Goal: Task Accomplishment & Management: Use online tool/utility

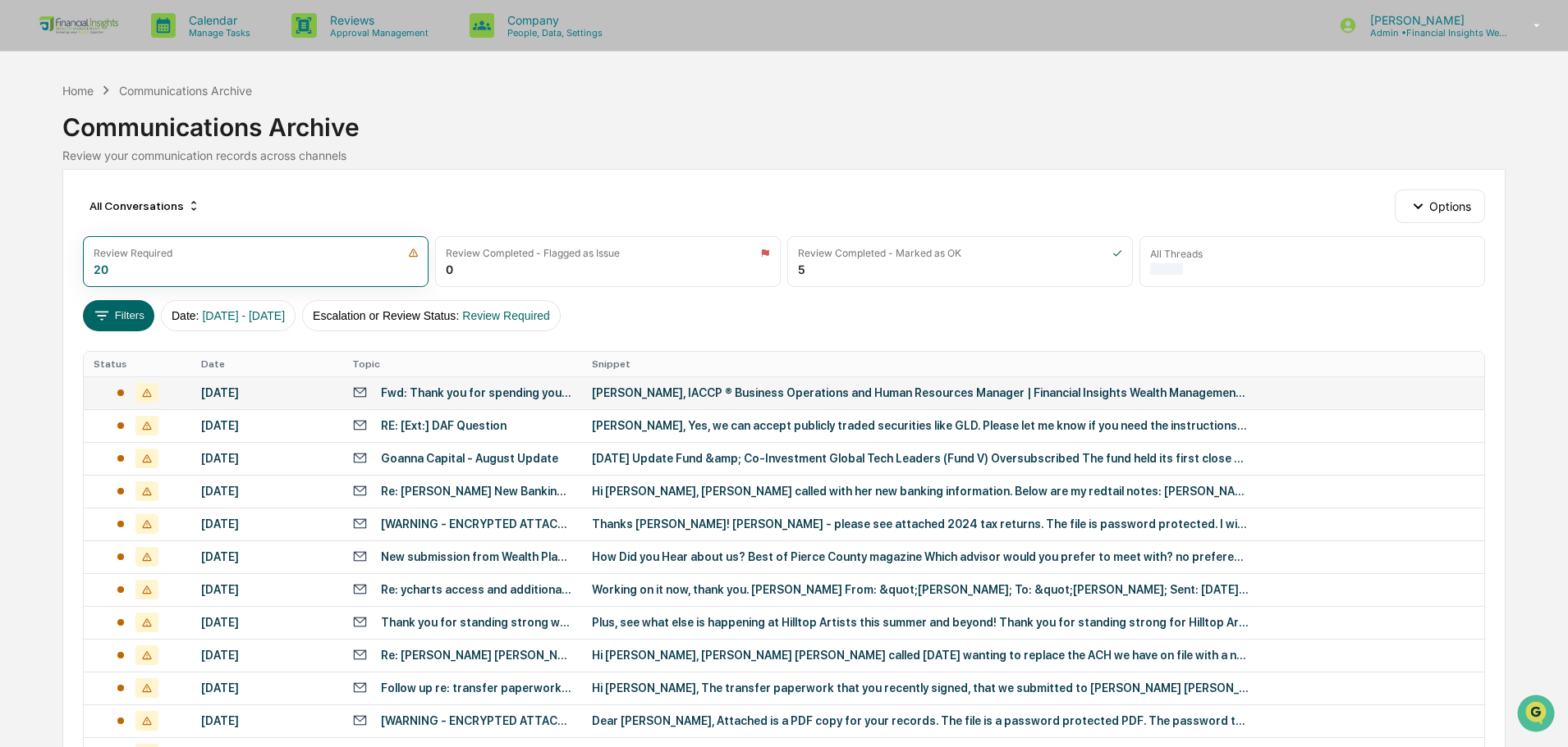
click at [538, 401] on div "Fwd: Thank you for spending your day with us!" at bounding box center [462, 392] width 220 height 15
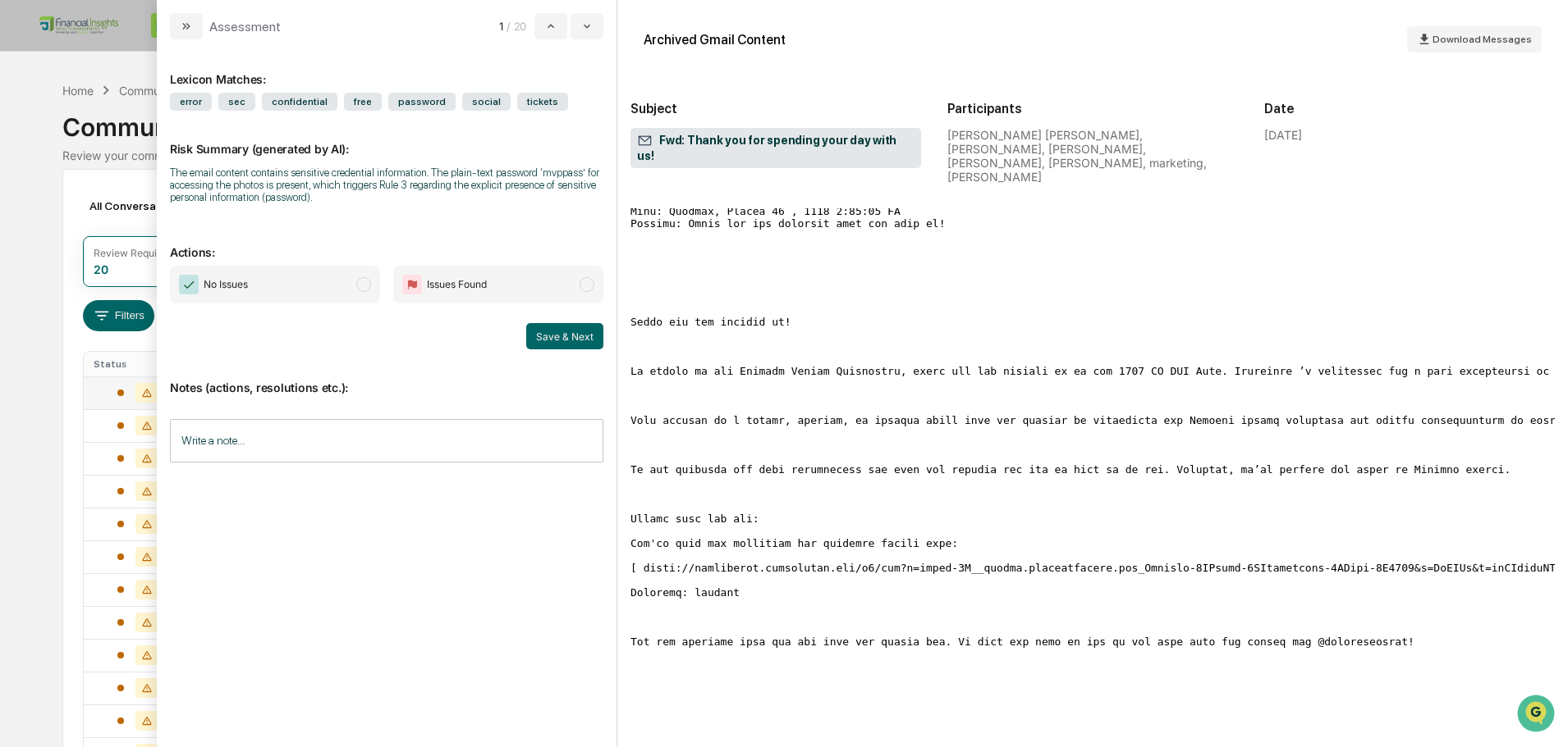
scroll to position [1969, 0]
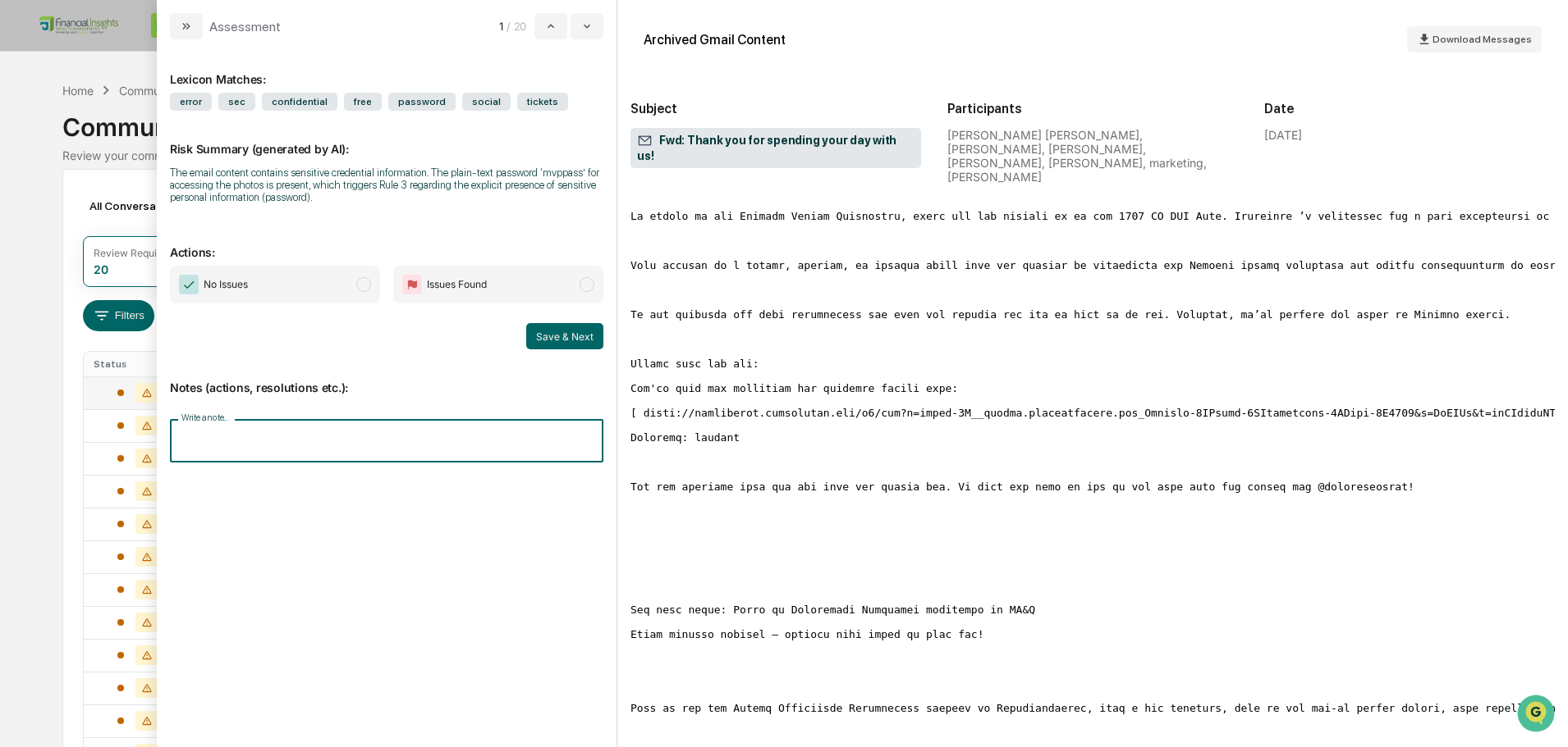
click at [209, 447] on input "Write a note..." at bounding box center [386, 441] width 433 height 43
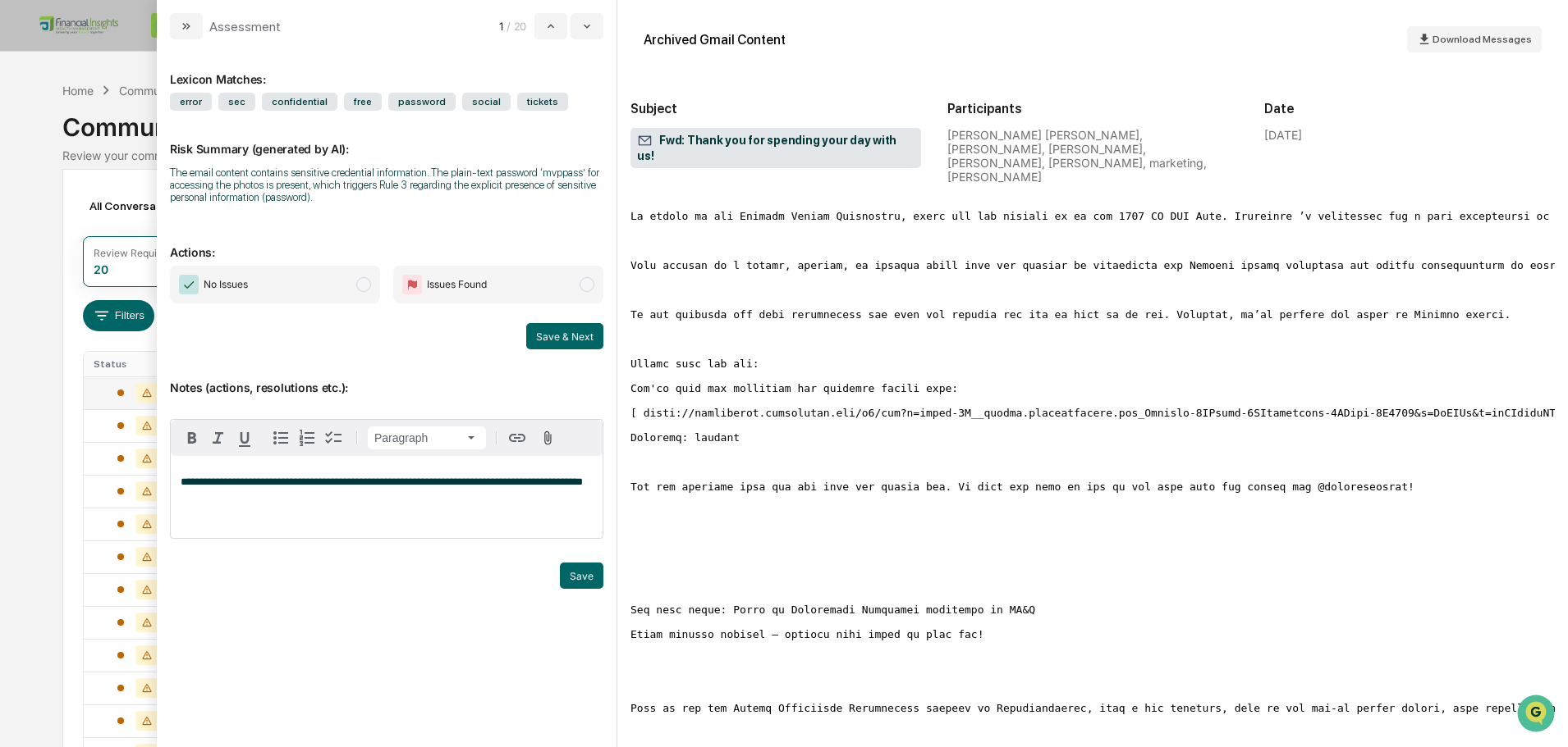
click at [499, 486] on span "**********" at bounding box center [381, 482] width 402 height 11
drag, startPoint x: 541, startPoint y: 481, endPoint x: 554, endPoint y: 485, distance: 13.6
click at [554, 485] on span "**********" at bounding box center [383, 482] width 406 height 11
click at [557, 481] on span "**********" at bounding box center [383, 482] width 406 height 11
click at [556, 481] on span "**********" at bounding box center [383, 482] width 406 height 11
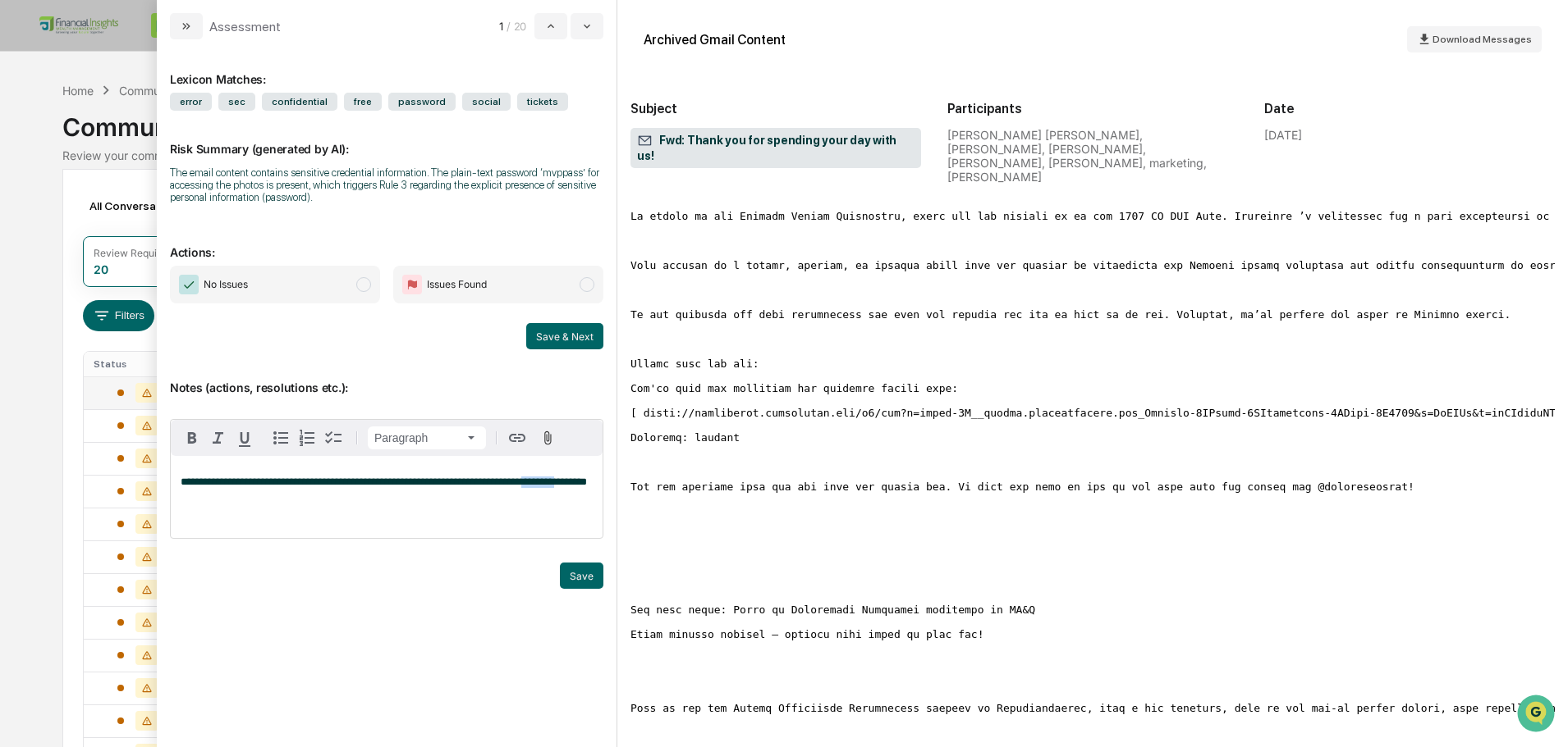
drag, startPoint x: 556, startPoint y: 481, endPoint x: 538, endPoint y: 485, distance: 18.4
click at [536, 485] on span "**********" at bounding box center [383, 482] width 406 height 11
drag, startPoint x: 563, startPoint y: 483, endPoint x: 537, endPoint y: 482, distance: 26.0
click at [537, 482] on span "**********" at bounding box center [383, 482] width 406 height 11
click at [342, 287] on span "No Issues" at bounding box center [275, 284] width 210 height 37
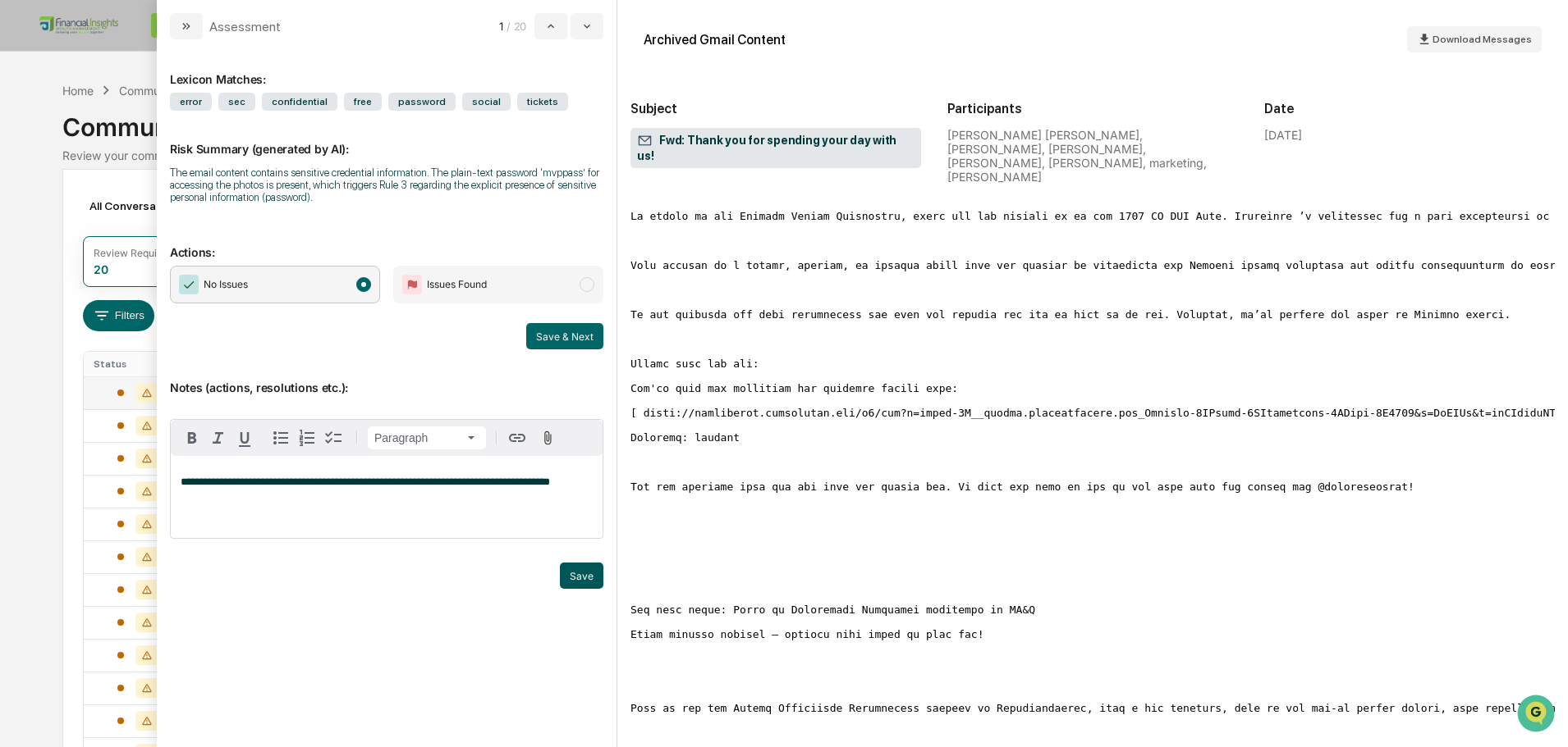
click at [591, 575] on button "Save" at bounding box center [581, 575] width 43 height 26
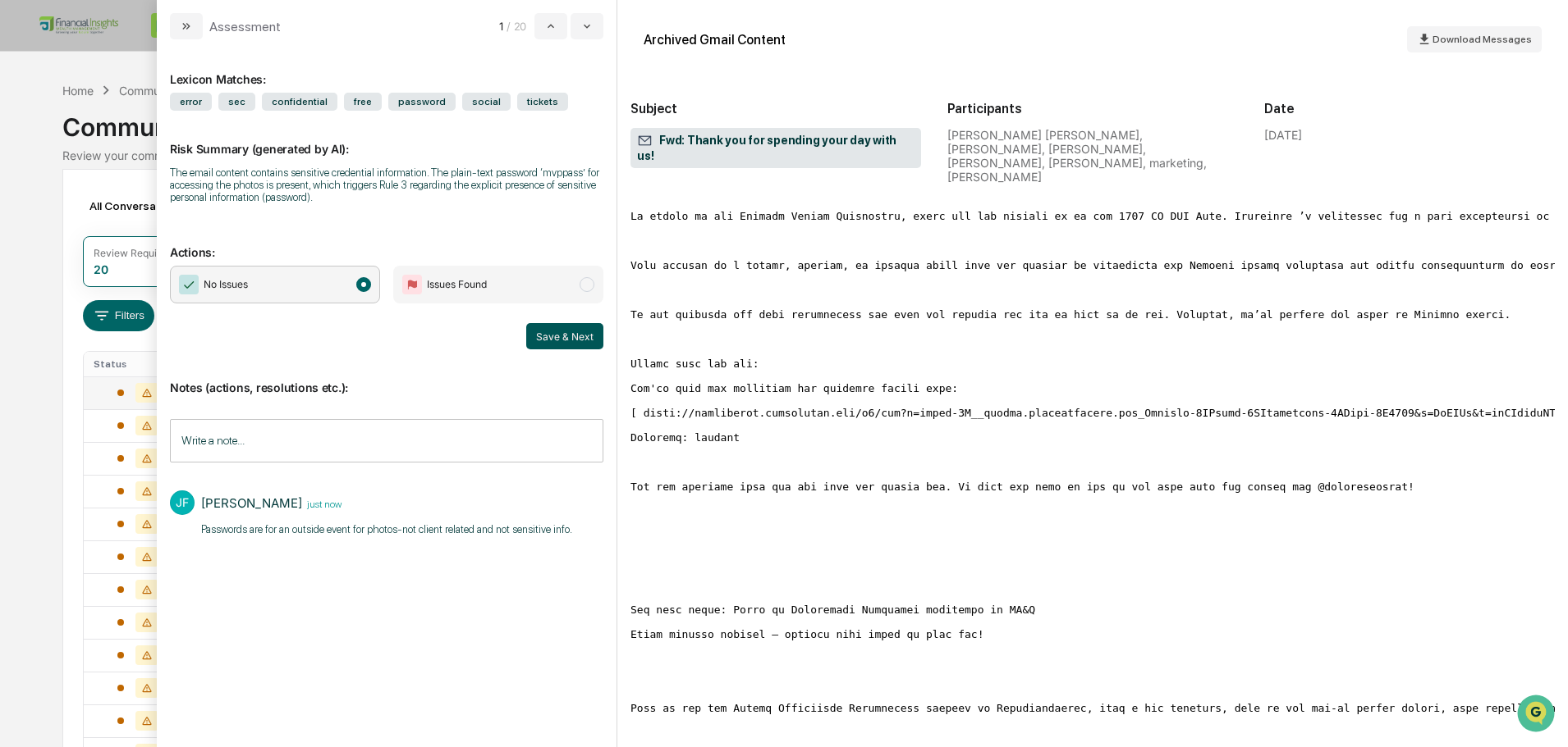
click at [577, 340] on button "Save & Next" at bounding box center [564, 336] width 77 height 26
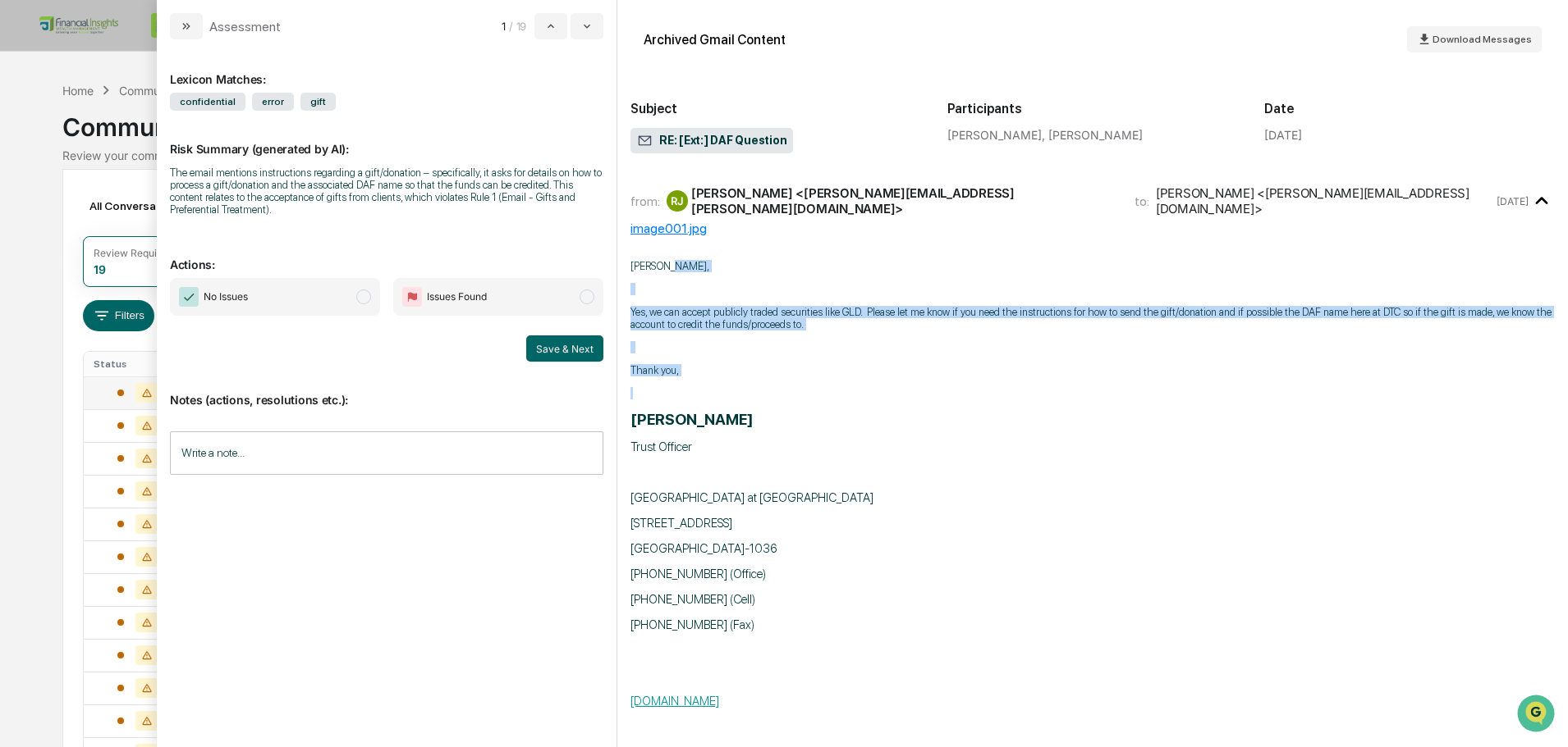
drag, startPoint x: 861, startPoint y: 260, endPoint x: 903, endPoint y: 390, distance: 136.6
click at [903, 390] on p "modal" at bounding box center [1093, 393] width 924 height 12
drag, startPoint x: 976, startPoint y: 263, endPoint x: 983, endPoint y: 455, distance: 192.1
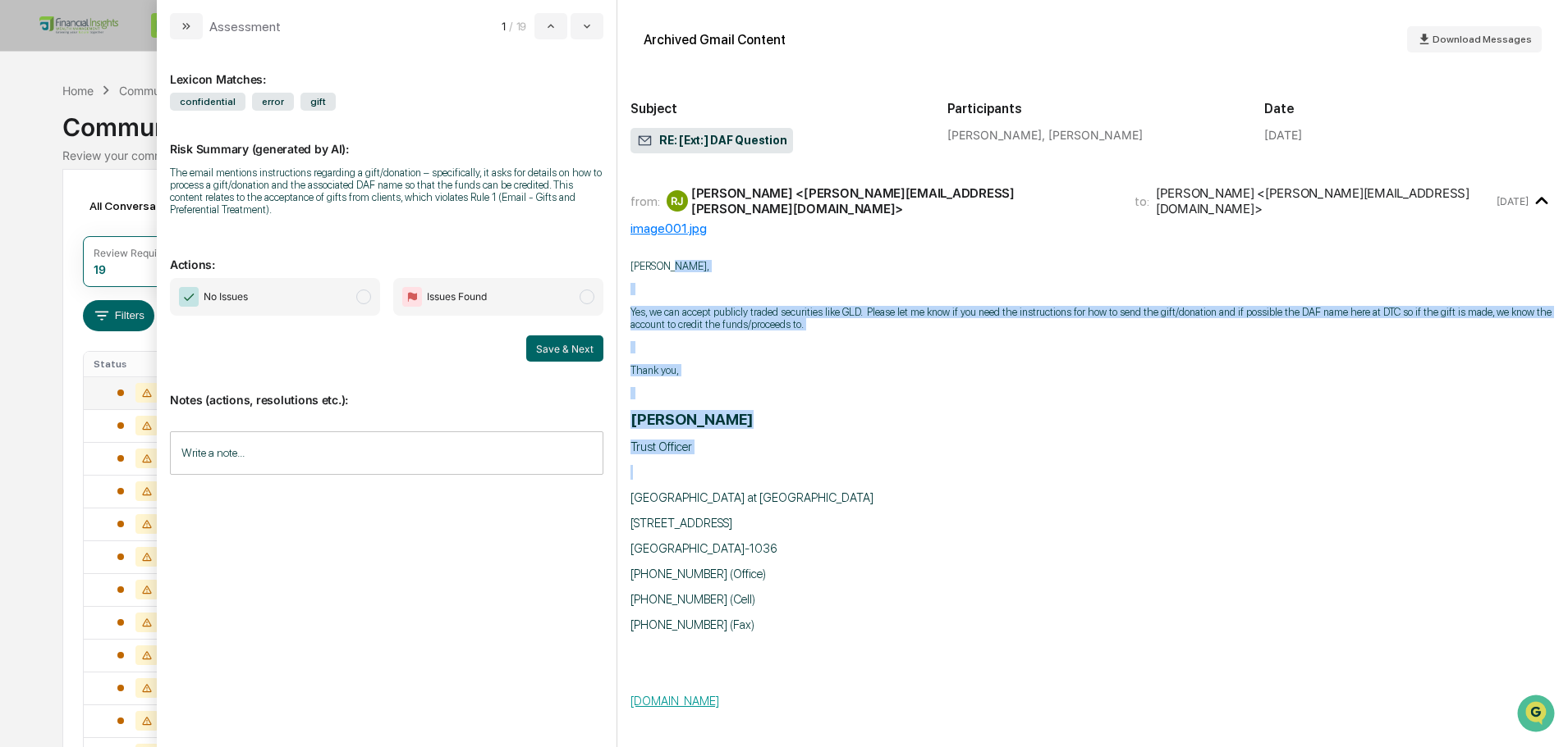
click at [984, 455] on div "[PERSON_NAME] Trust Officer [GEOGRAPHIC_DATA] at [GEOGRAPHIC_DATA] [STREET_ADDR…" at bounding box center [1093, 590] width 924 height 362
click at [963, 307] on p "Yes, we can accept publicly traded securities like GLD. Please let me know if y…" at bounding box center [1093, 318] width 924 height 25
drag, startPoint x: 975, startPoint y: 222, endPoint x: 1029, endPoint y: 423, distance: 208.1
drag, startPoint x: 1029, startPoint y: 423, endPoint x: 1280, endPoint y: 335, distance: 266.0
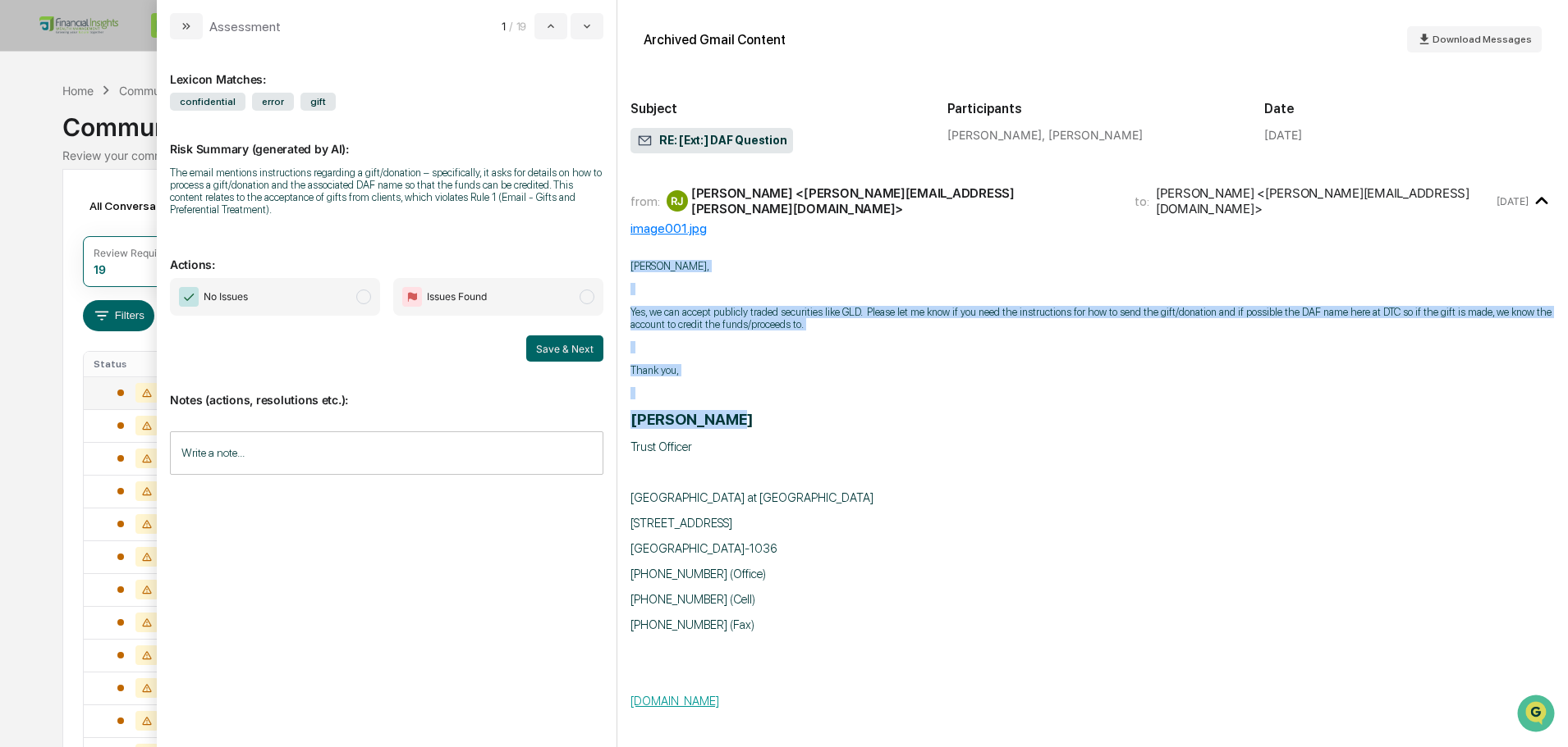
click at [1030, 423] on p "[PERSON_NAME]" at bounding box center [1093, 419] width 924 height 19
click at [1302, 314] on p "Yes, we can accept publicly traded securities like GLD. Please let me know if y…" at bounding box center [1093, 318] width 924 height 25
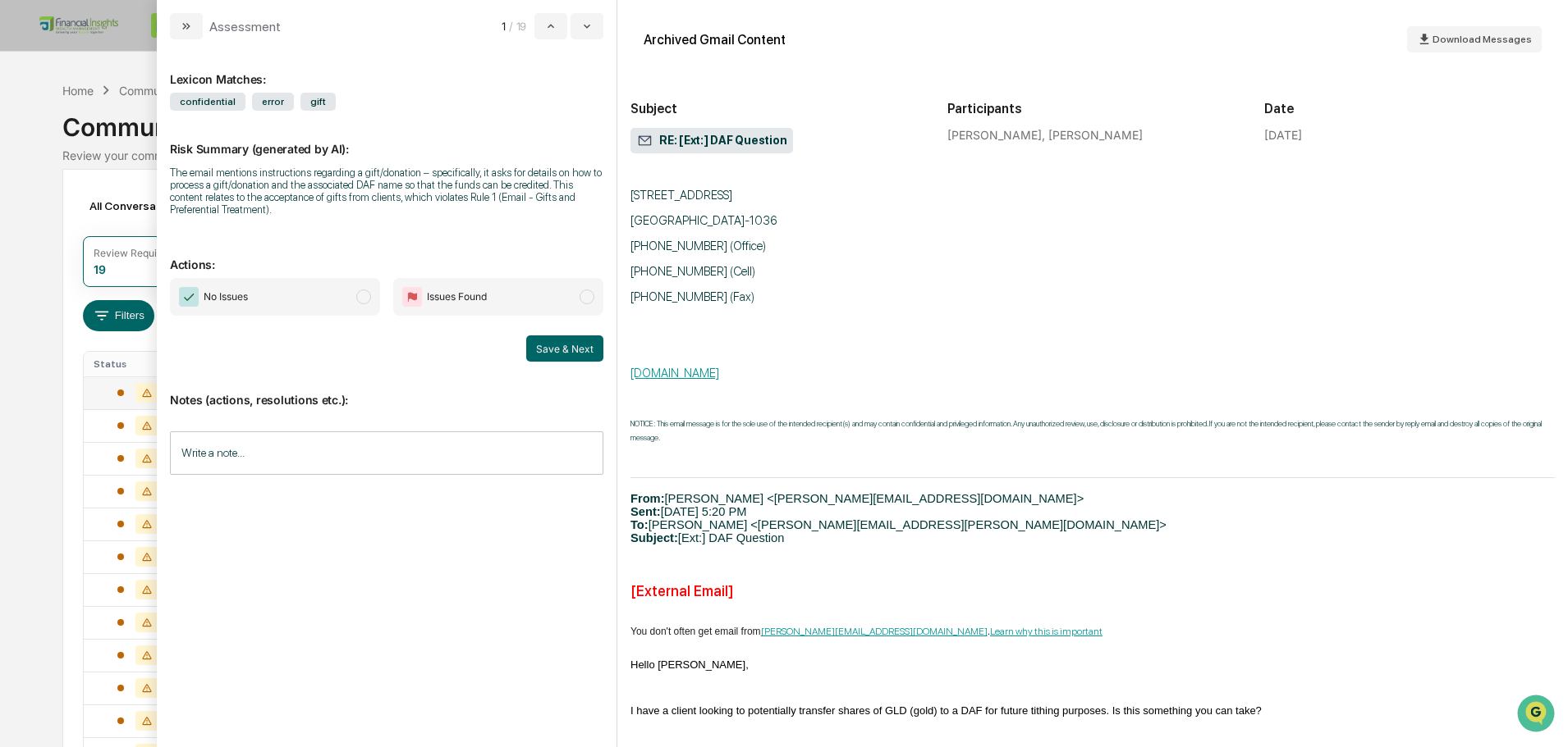
scroll to position [493, 0]
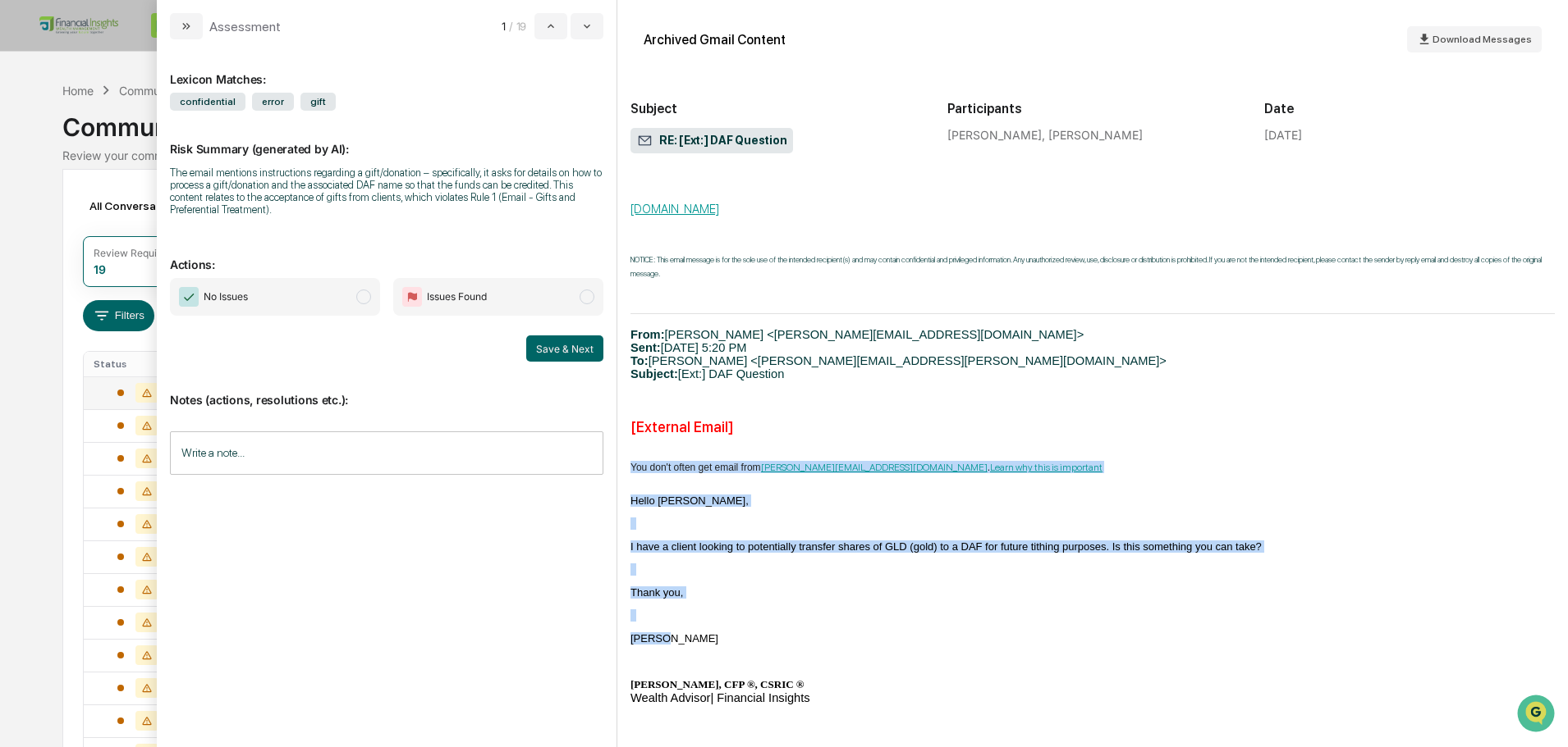
drag, startPoint x: 1222, startPoint y: 473, endPoint x: 1187, endPoint y: 642, distance: 172.6
click at [1187, 642] on div "You don't often get email from [PERSON_NAME][EMAIL_ADDRESS][DOMAIN_NAME] . Lear…" at bounding box center [1093, 751] width 924 height 603
click at [1187, 642] on p "[PERSON_NAME]" at bounding box center [1093, 638] width 924 height 12
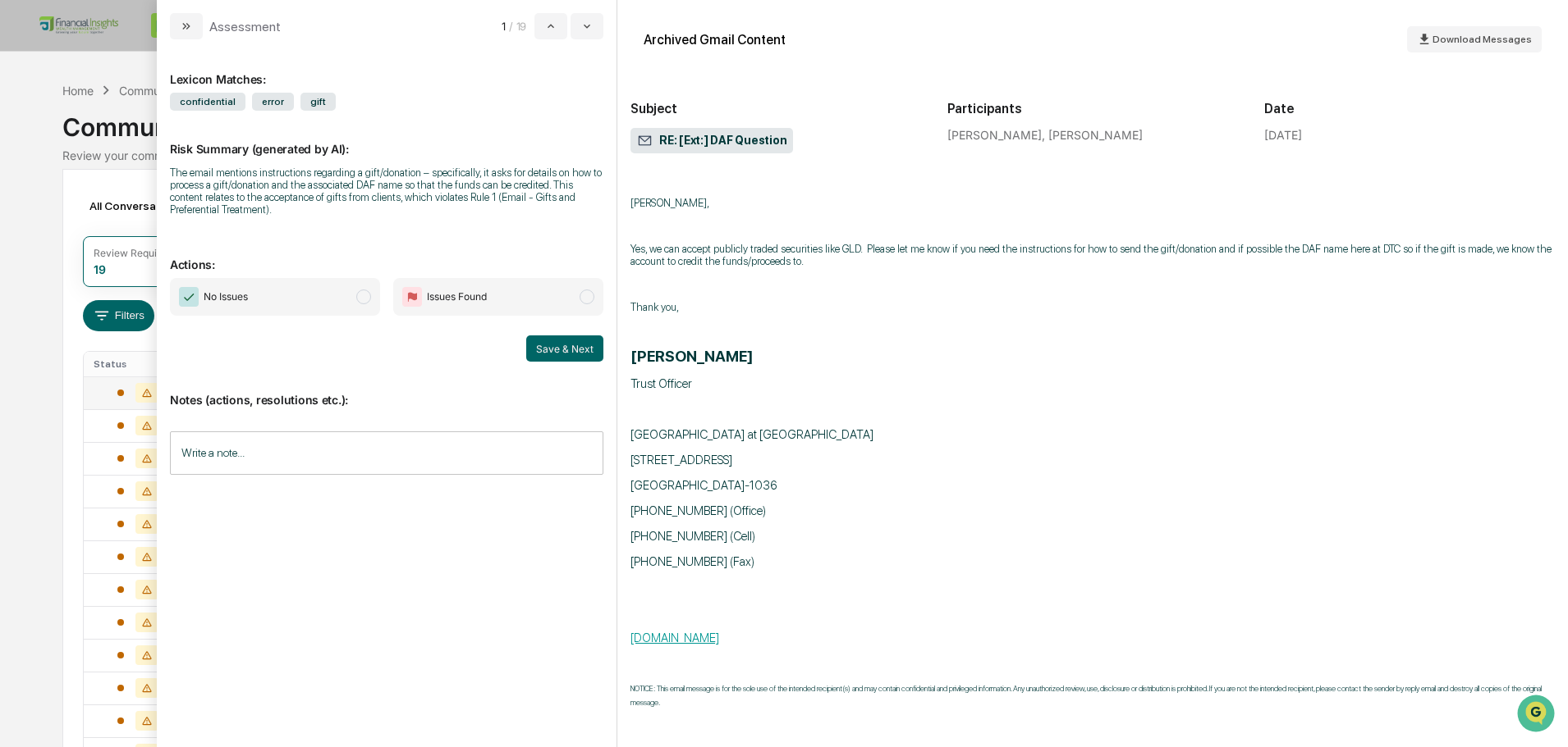
scroll to position [51, 0]
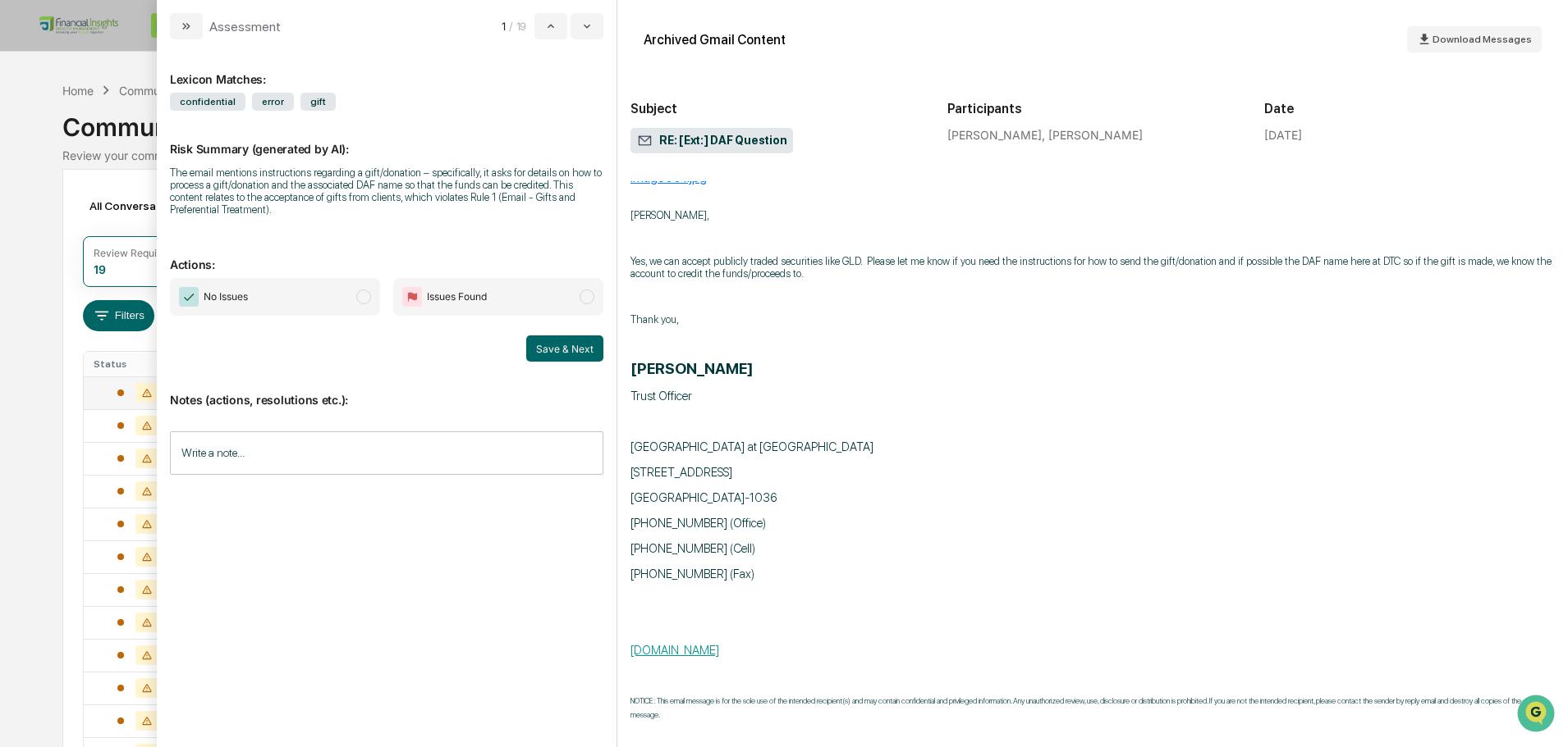
click at [283, 302] on span "No Issues" at bounding box center [275, 297] width 210 height 37
click at [359, 453] on input "Write a note..." at bounding box center [386, 453] width 433 height 43
click at [312, 500] on p "*" at bounding box center [386, 494] width 412 height 11
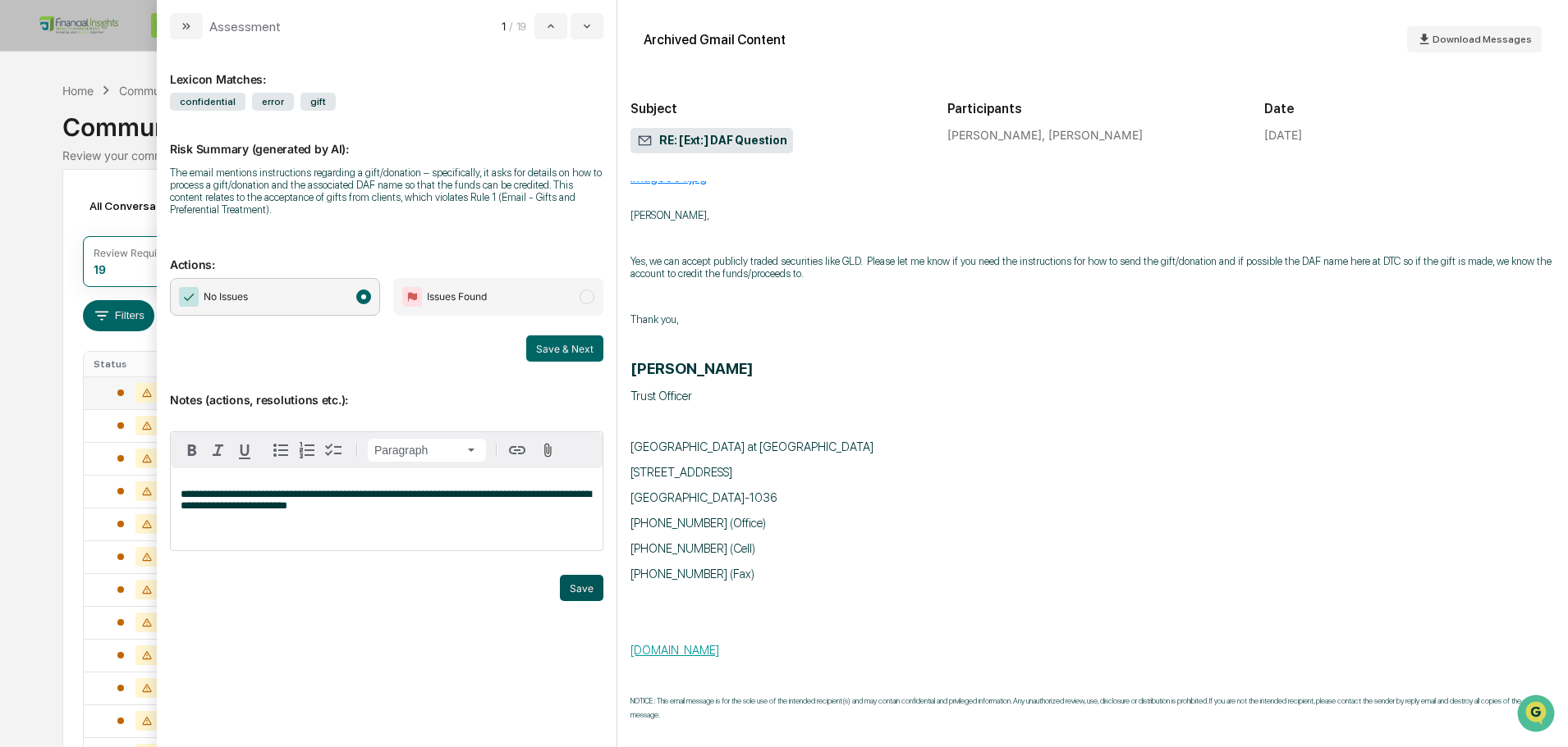
click at [568, 592] on button "Save" at bounding box center [581, 588] width 43 height 26
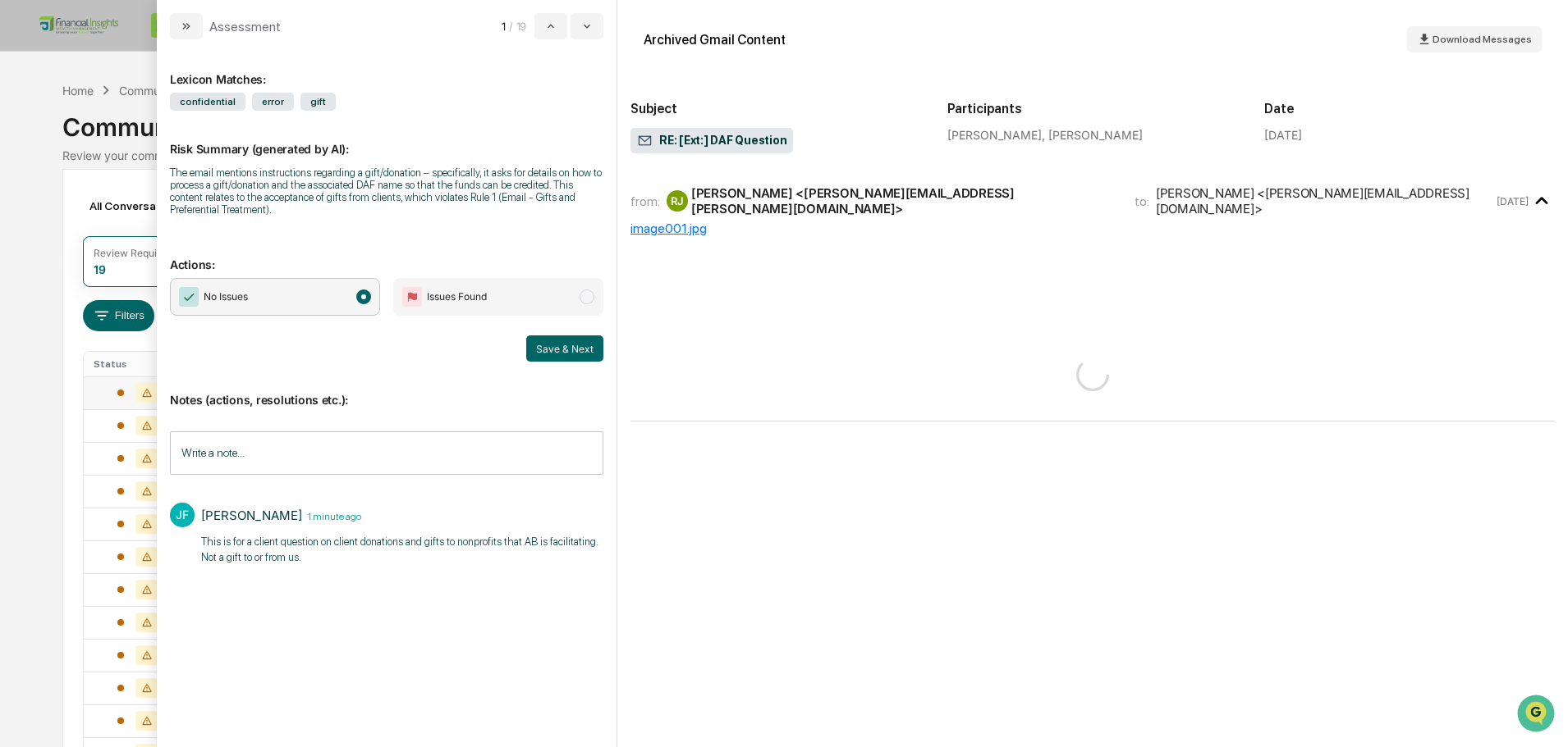
scroll to position [0, 0]
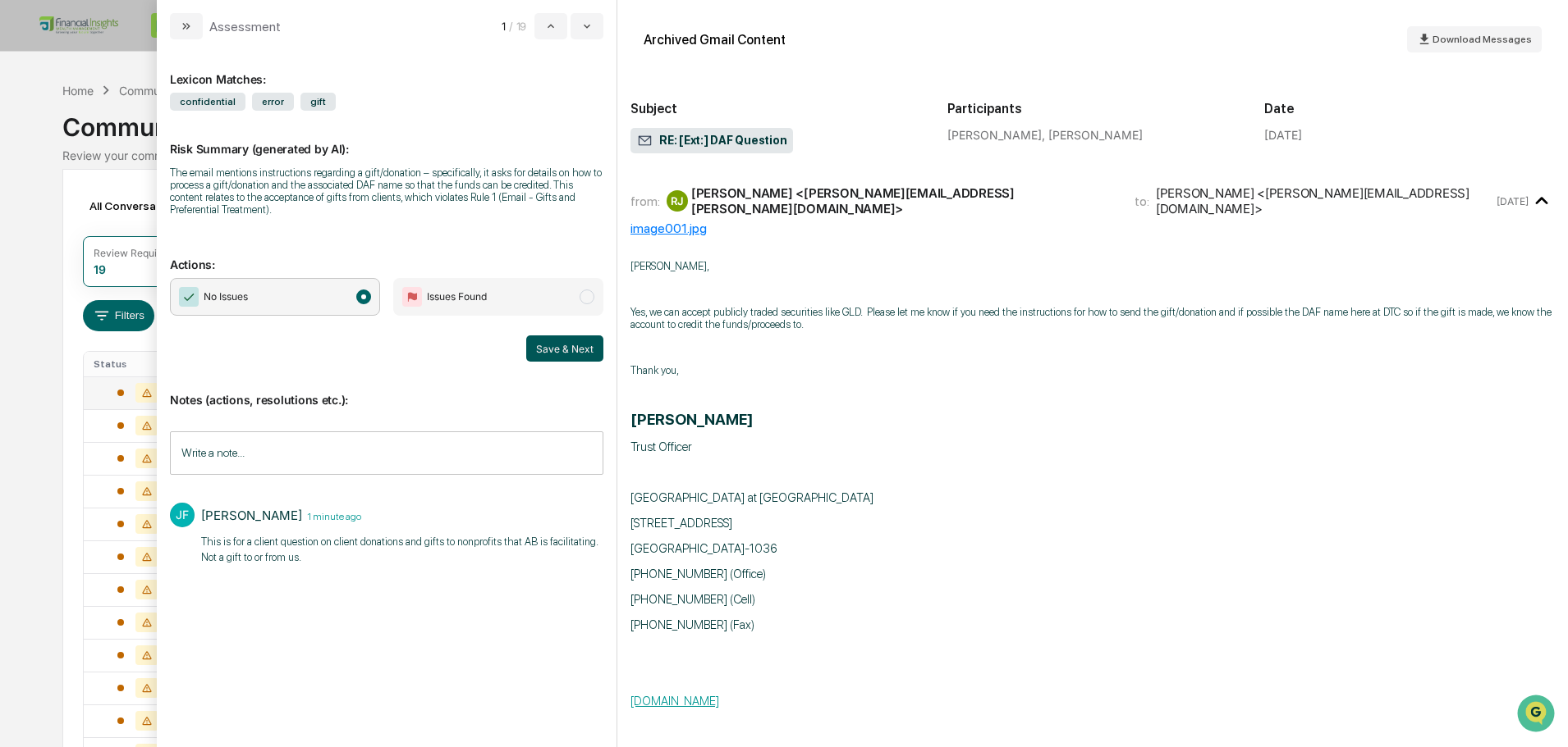
click at [550, 351] on button "Save & Next" at bounding box center [564, 348] width 77 height 26
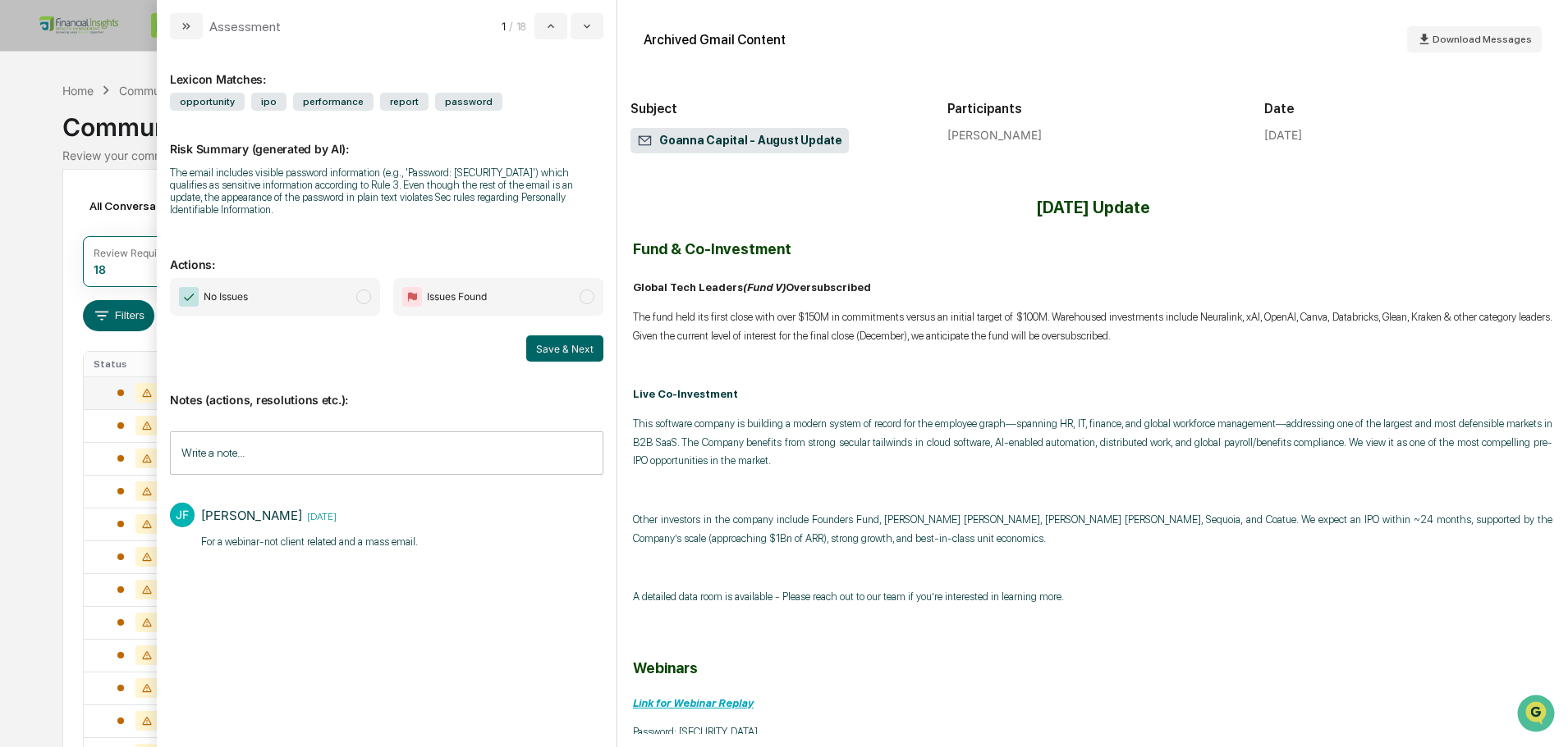
scroll to position [164, 0]
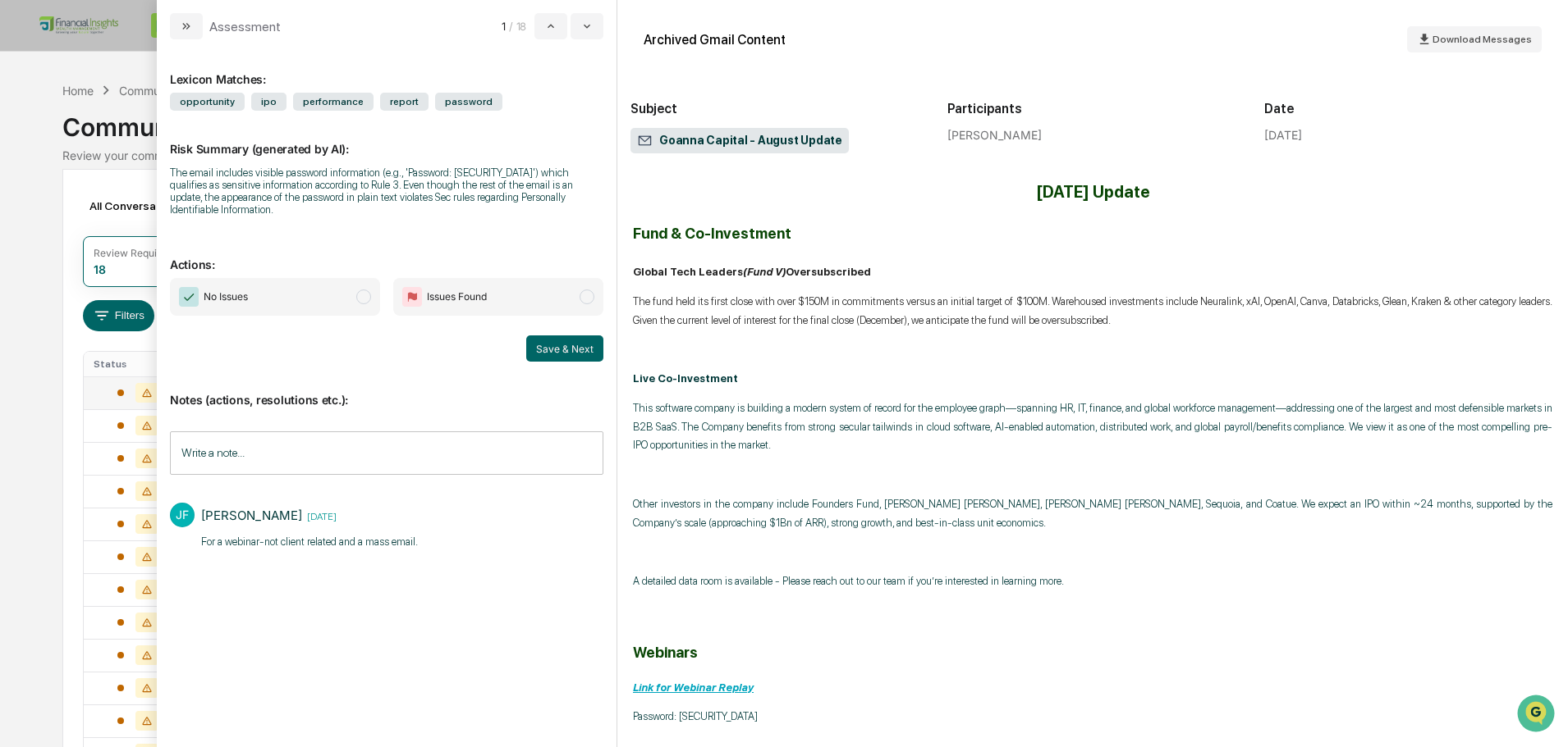
click at [364, 307] on span "No Issues" at bounding box center [275, 297] width 210 height 37
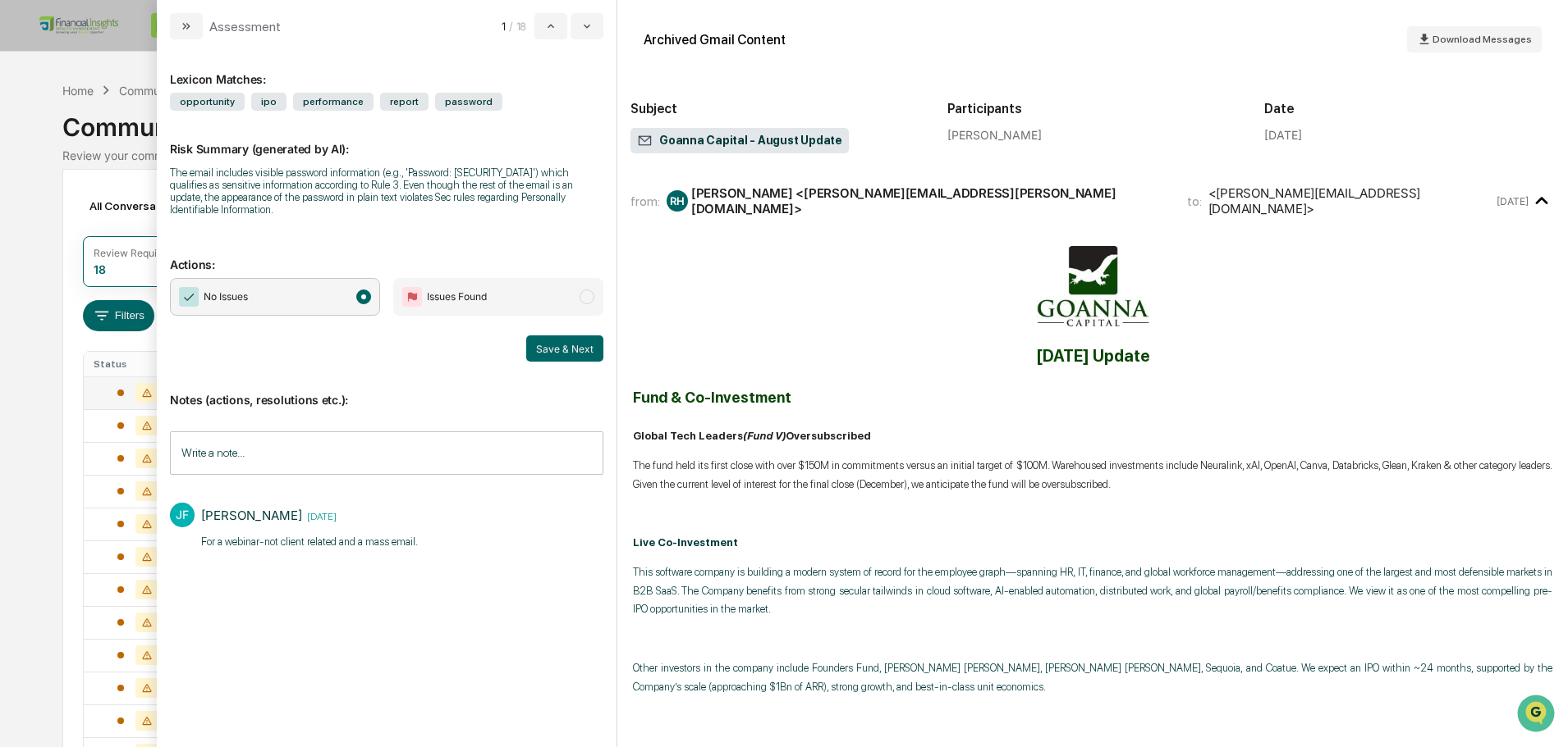
click at [259, 456] on input "Write a note..." at bounding box center [386, 453] width 433 height 43
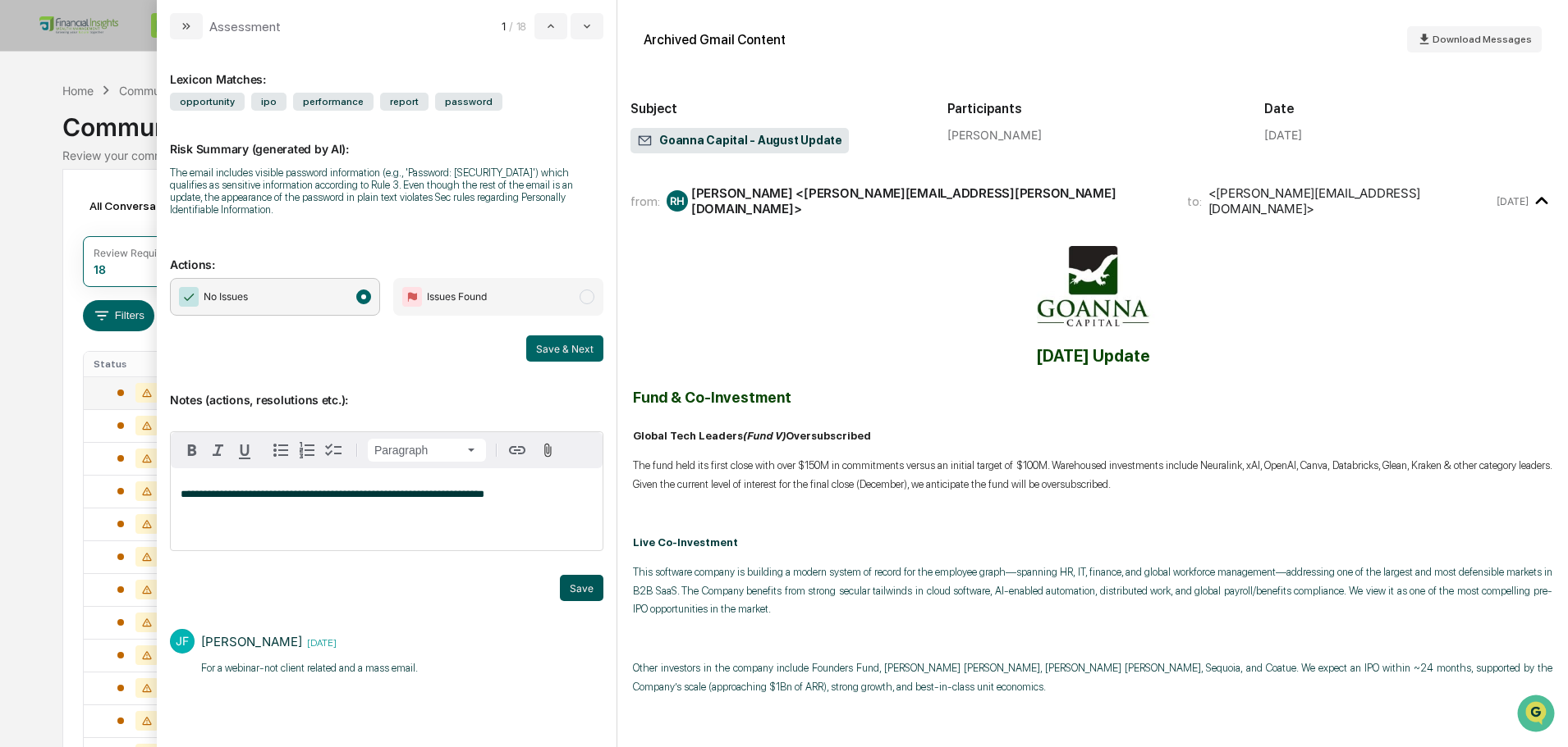
click at [581, 578] on button "Save" at bounding box center [581, 588] width 43 height 26
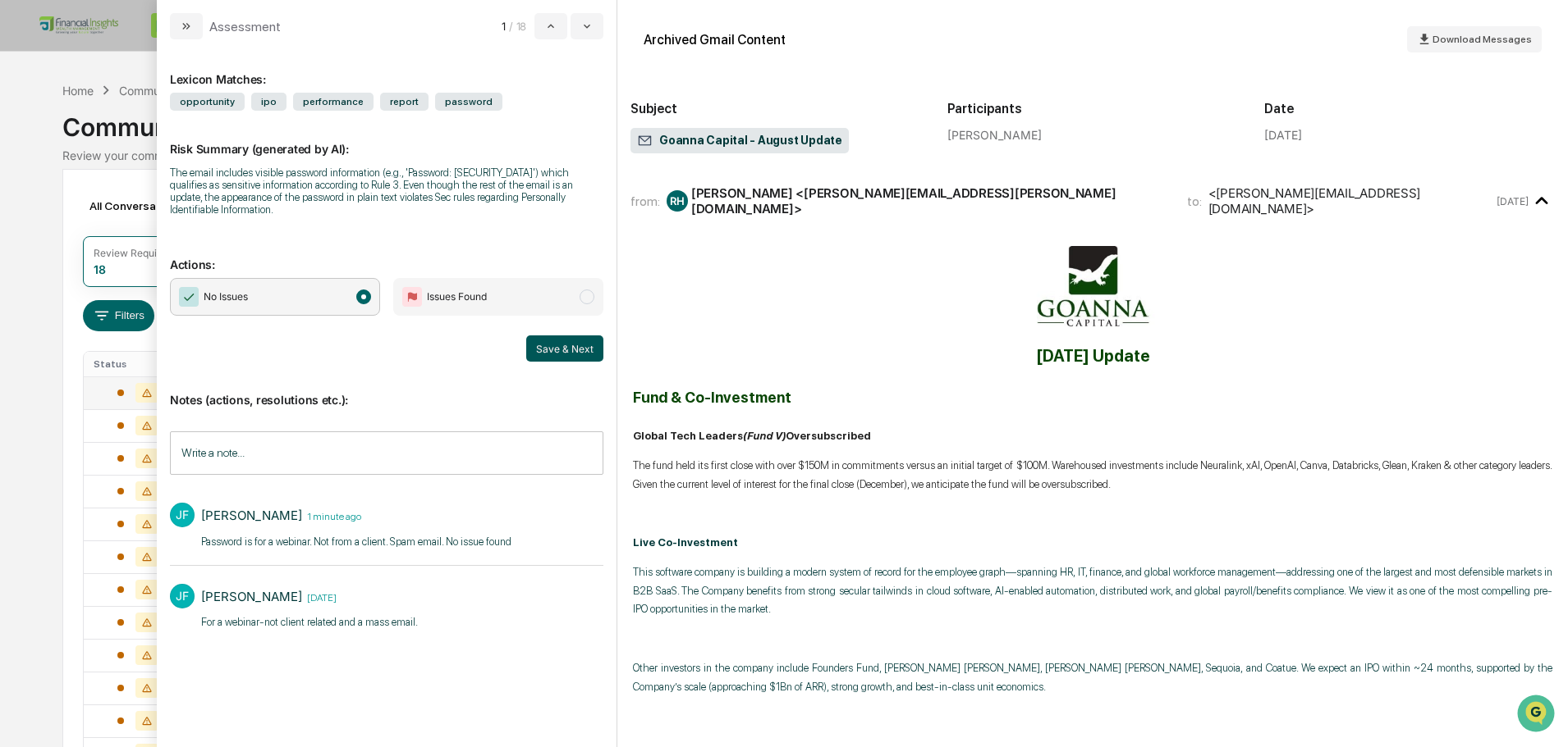
click at [592, 357] on button "Save & Next" at bounding box center [564, 348] width 77 height 26
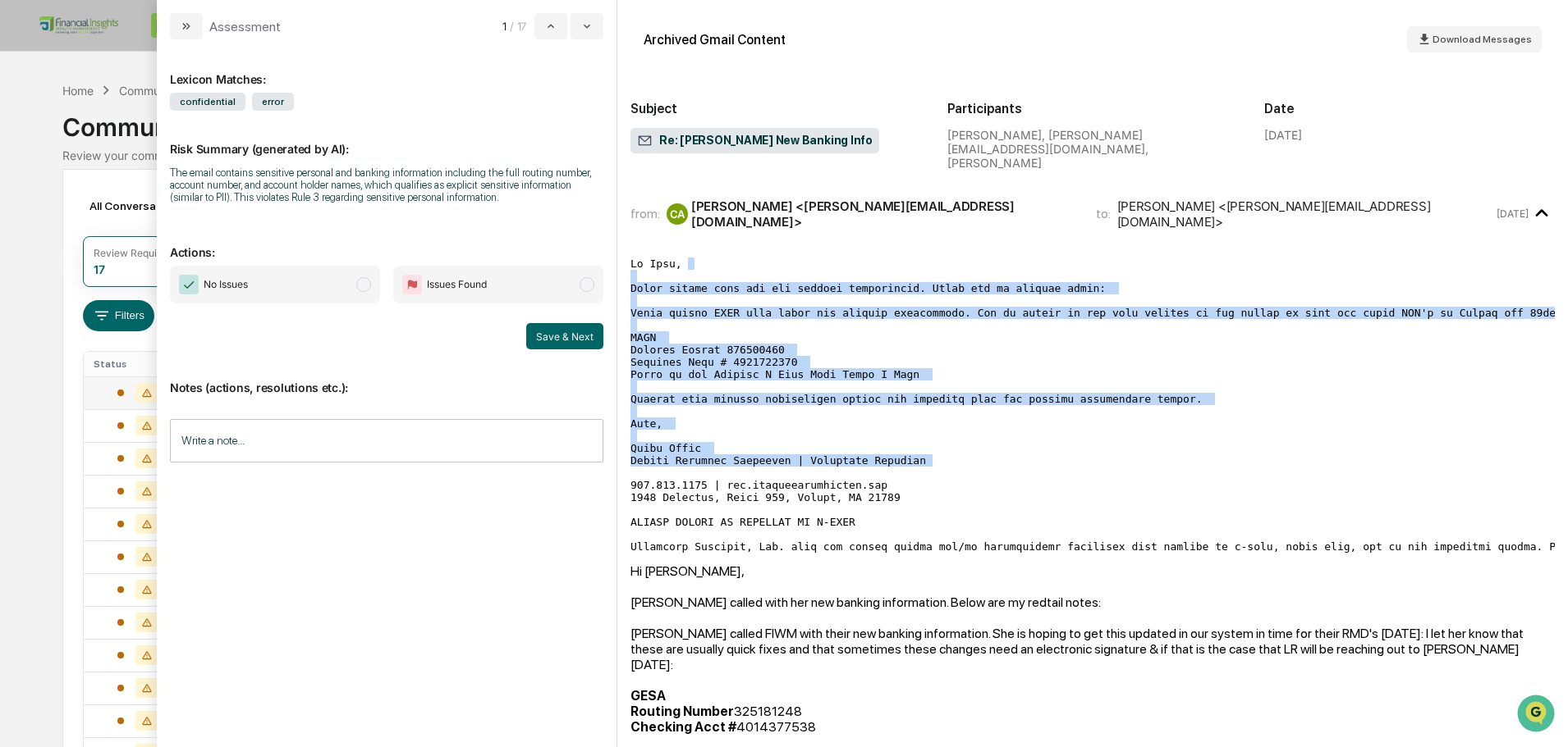
drag, startPoint x: 712, startPoint y: 247, endPoint x: 928, endPoint y: 442, distance: 291.0
click at [928, 442] on pre "modal" at bounding box center [1093, 405] width 924 height 295
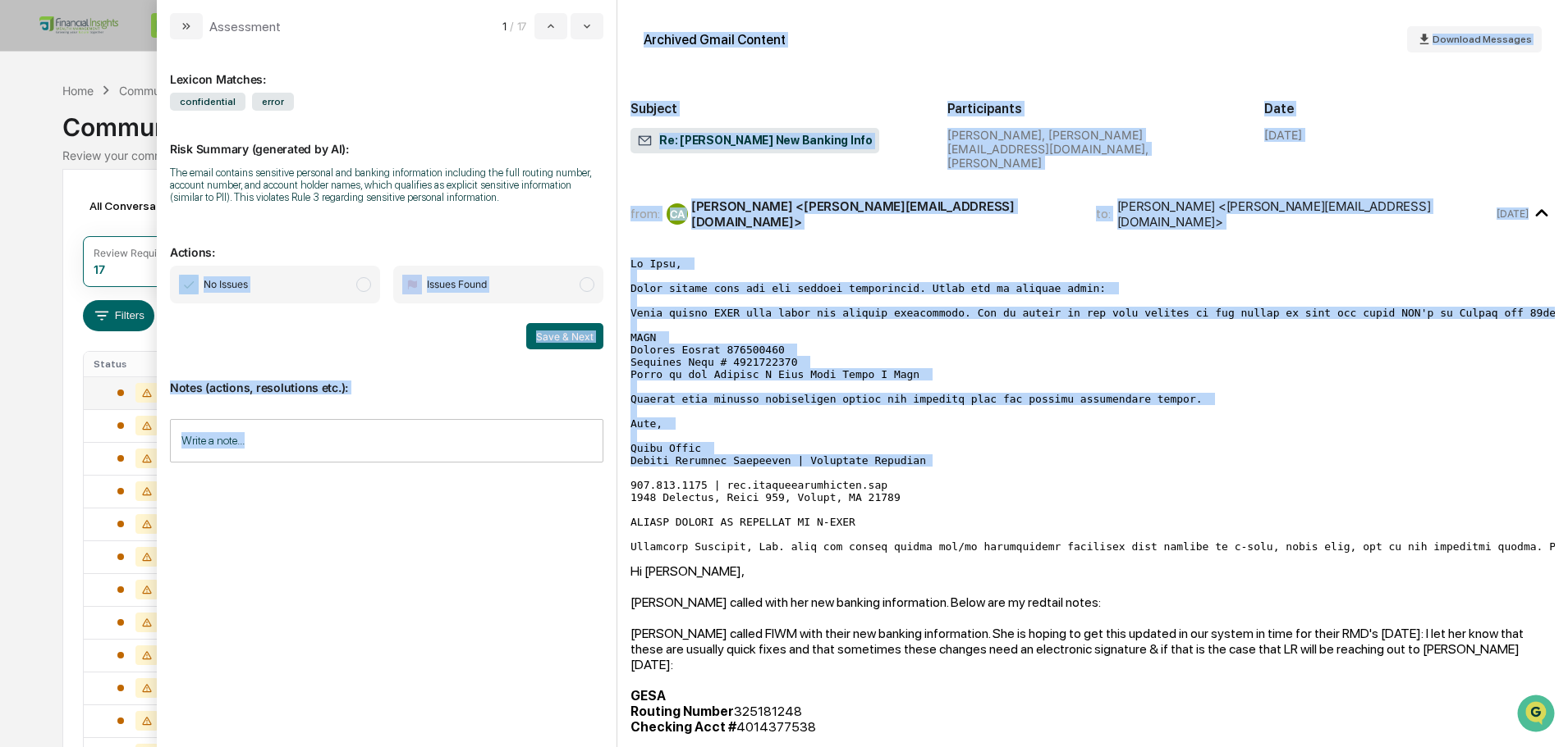
drag, startPoint x: 942, startPoint y: 445, endPoint x: 610, endPoint y: 236, distance: 392.3
click at [610, 236] on div "Assessment 1 / 17 Lexicon Matches: confidential error Risk Summary (generated b…" at bounding box center [862, 374] width 1411 height 747
click at [982, 445] on pre "modal" at bounding box center [1093, 405] width 924 height 295
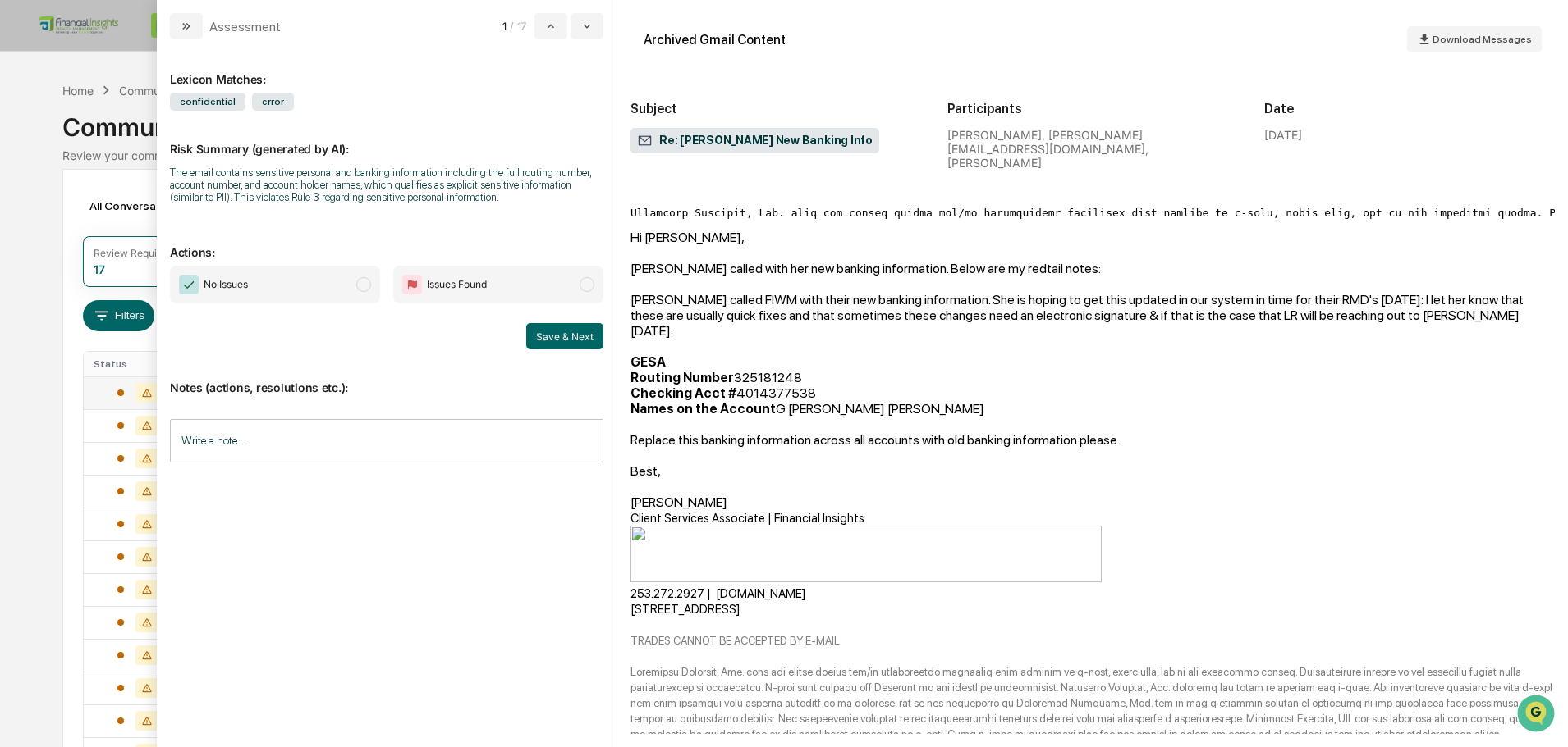
scroll to position [293, 0]
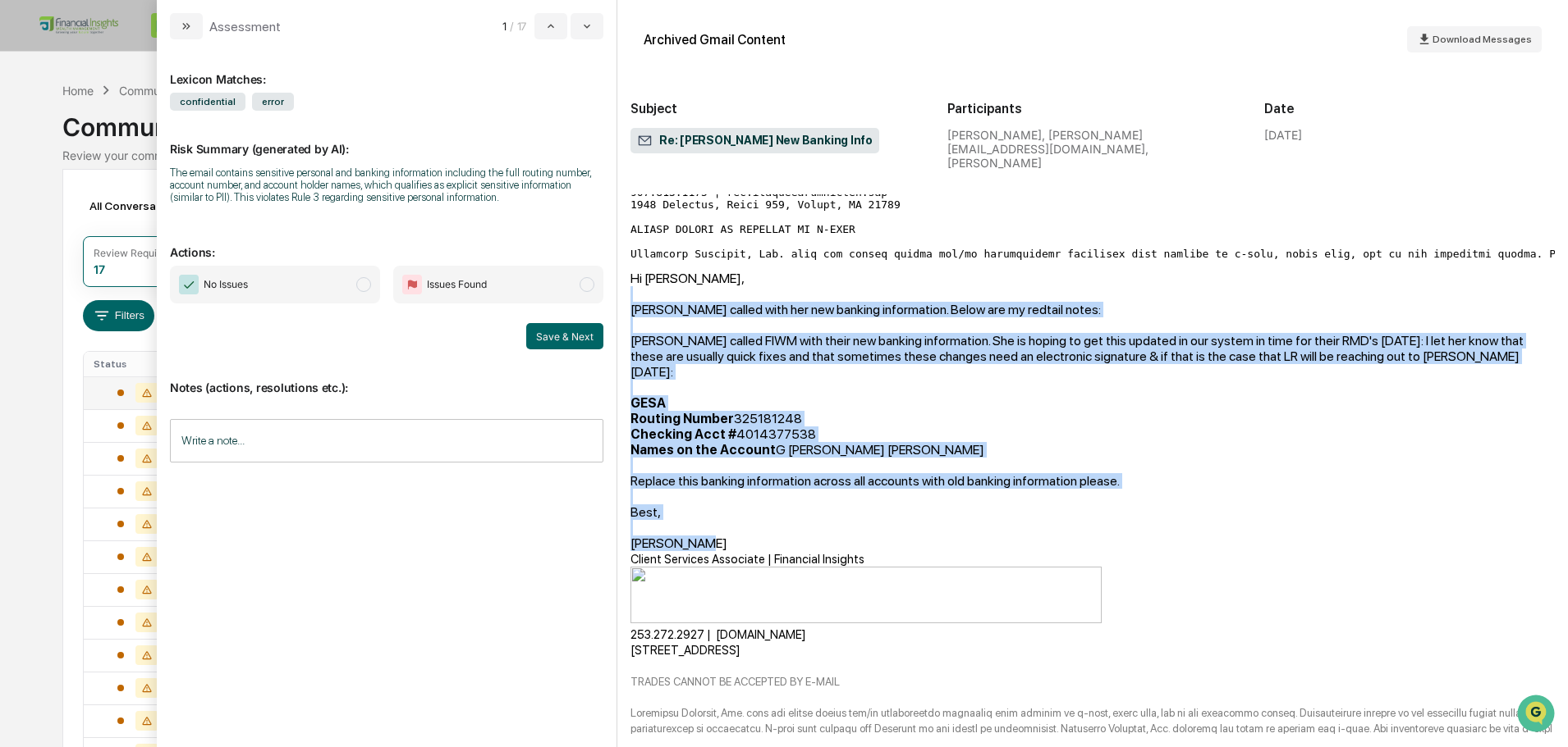
drag, startPoint x: 1176, startPoint y: 271, endPoint x: 890, endPoint y: 505, distance: 369.5
click at [890, 505] on div "Hi [PERSON_NAME], [PERSON_NAME] called with her new banking information. Below …" at bounding box center [1093, 542] width 924 height 543
click at [890, 536] on div "[PERSON_NAME]" at bounding box center [1093, 544] width 924 height 15
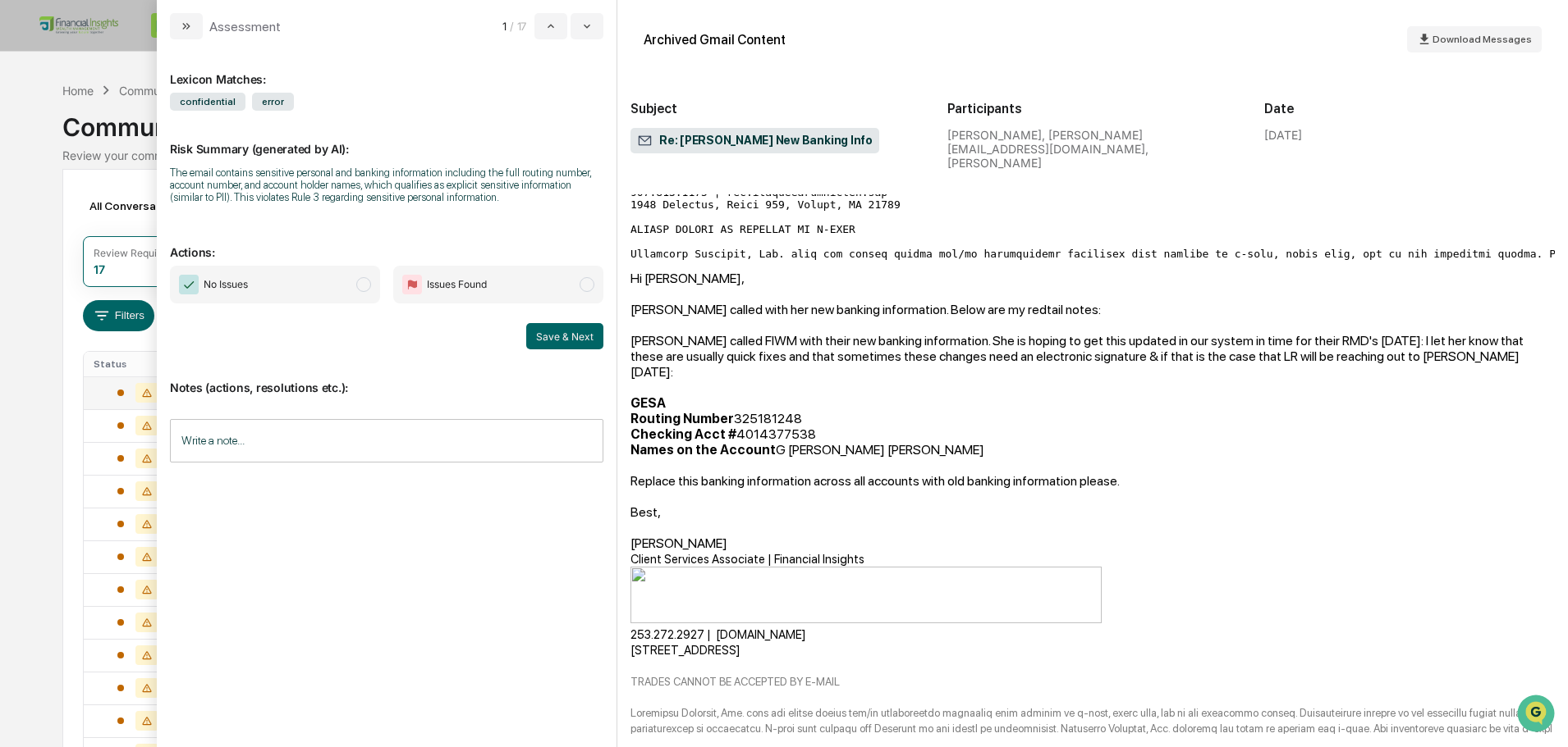
click at [591, 41] on div "Lexicon Matches: confidential error Risk Summary (generated by AI): The email c…" at bounding box center [386, 393] width 460 height 708
click at [599, 28] on button "modal" at bounding box center [587, 26] width 33 height 26
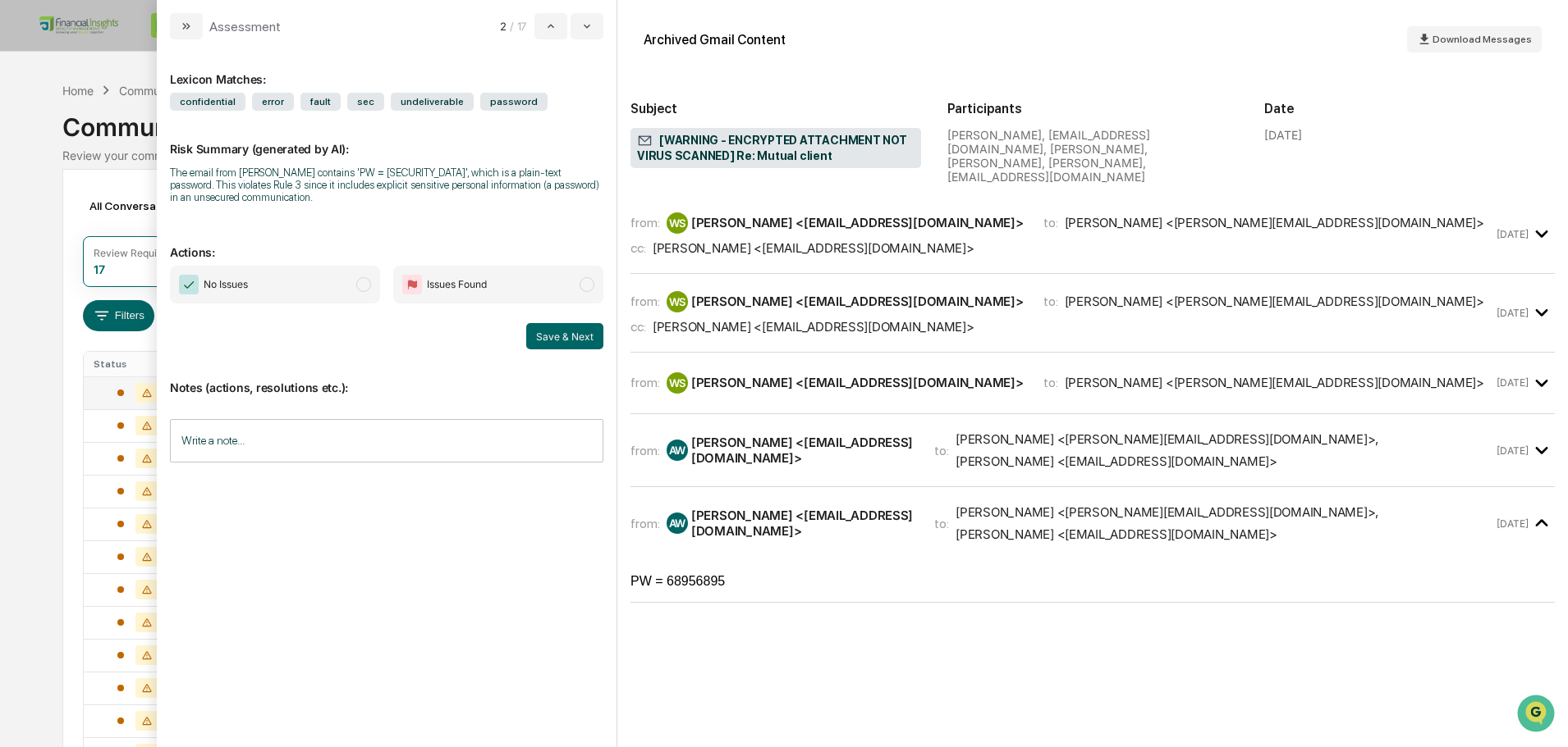
click at [775, 435] on div "[PERSON_NAME] <[EMAIL_ADDRESS][DOMAIN_NAME]>" at bounding box center [803, 450] width 223 height 31
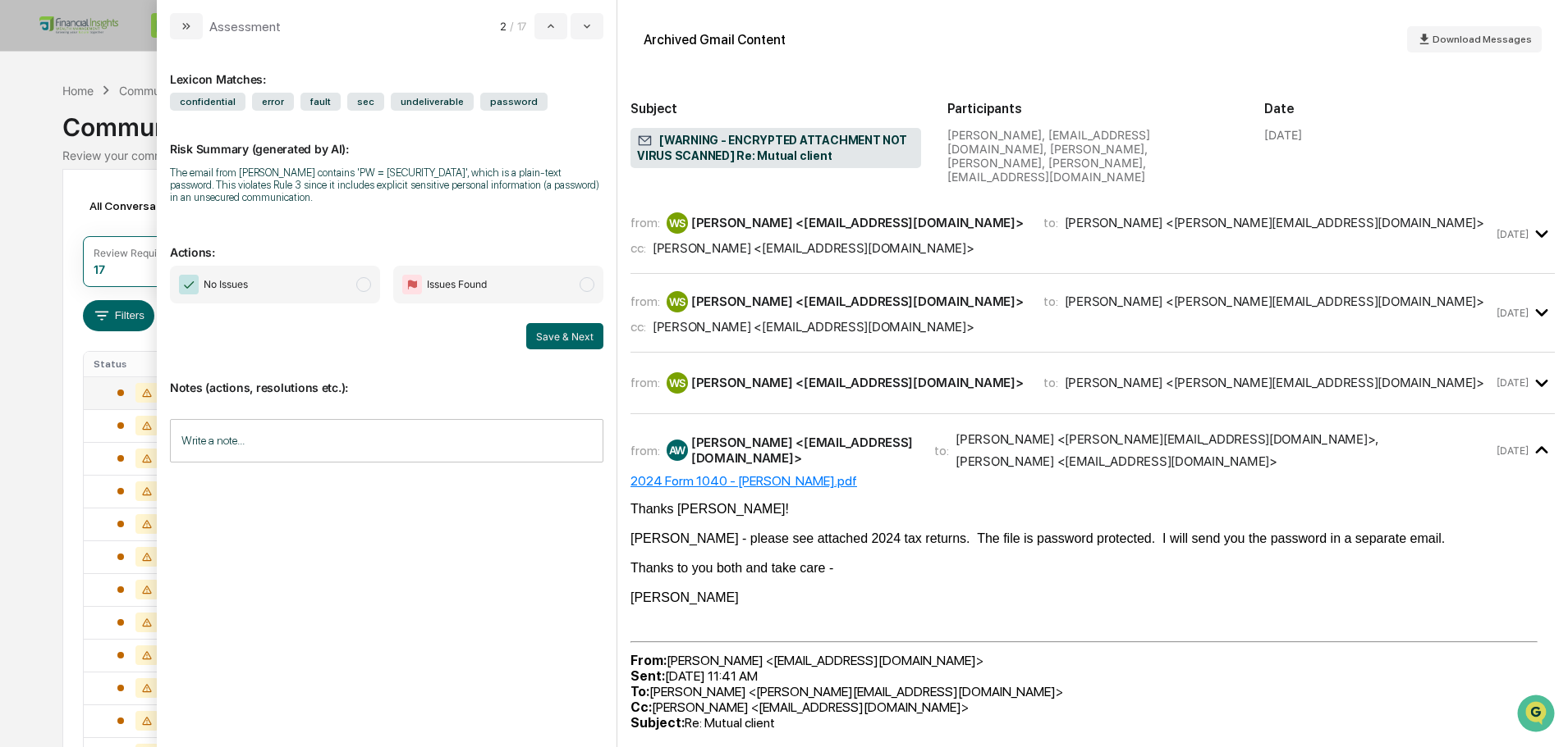
click at [785, 375] on div "[PERSON_NAME] <[EMAIL_ADDRESS][DOMAIN_NAME]>" at bounding box center [857, 383] width 333 height 15
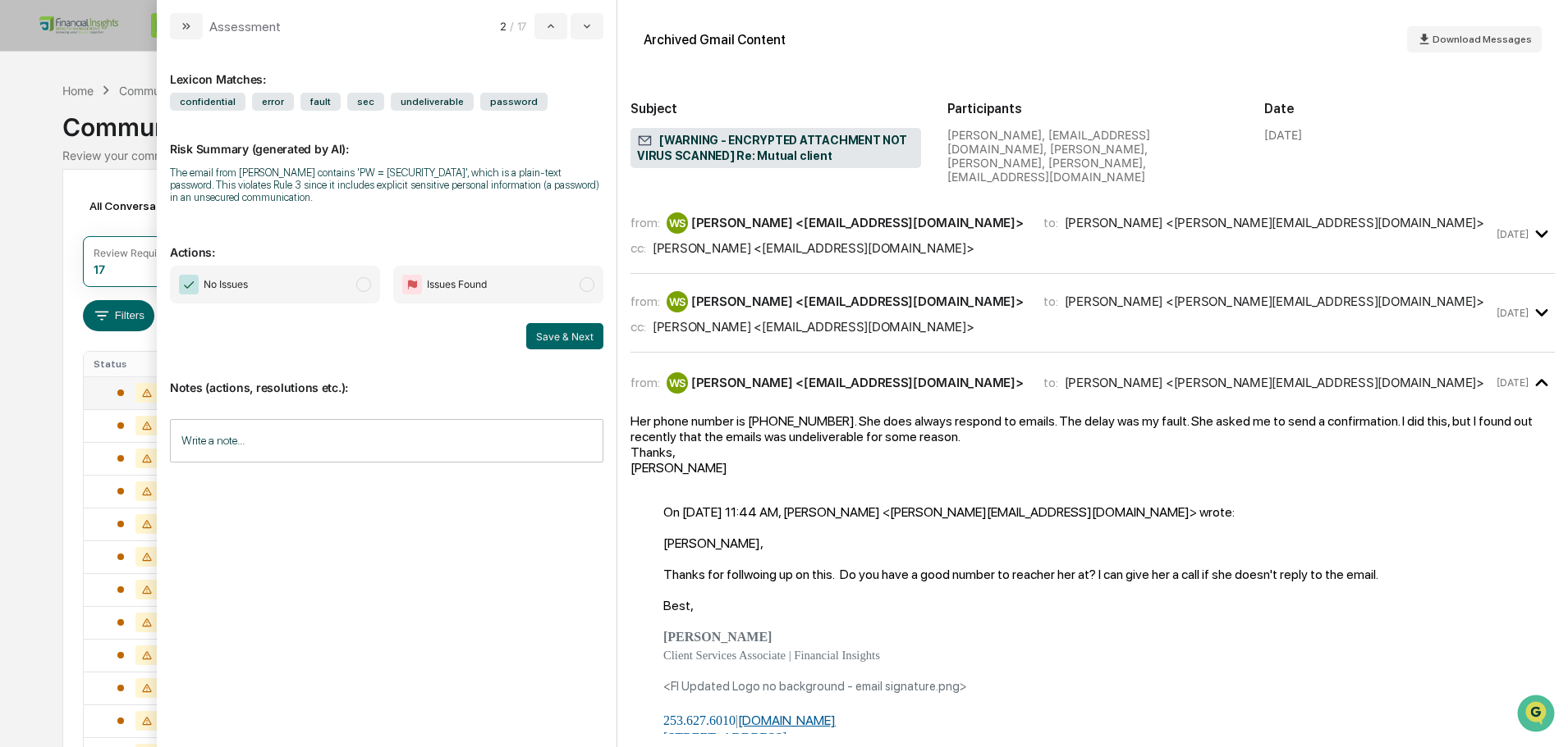
click at [803, 305] on div "from: WS [PERSON_NAME] <[EMAIL_ADDRESS][DOMAIN_NAME]> to: [PERSON_NAME] <[PERSO…" at bounding box center [1062, 312] width 862 height 43
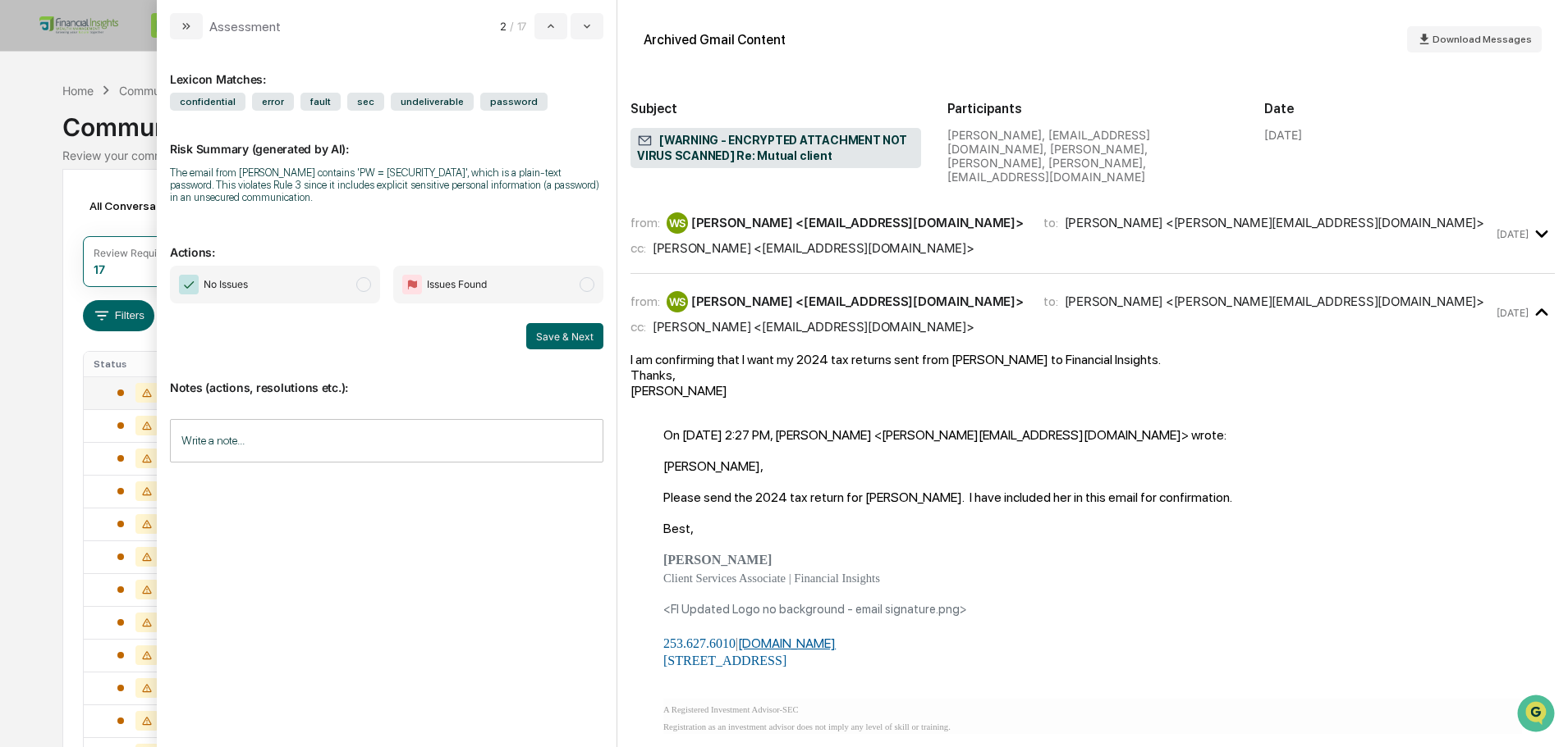
click at [842, 224] on div "from: WS [PERSON_NAME] <[EMAIL_ADDRESS][DOMAIN_NAME]> to: [PERSON_NAME] <[PERSO…" at bounding box center [1062, 234] width 862 height 43
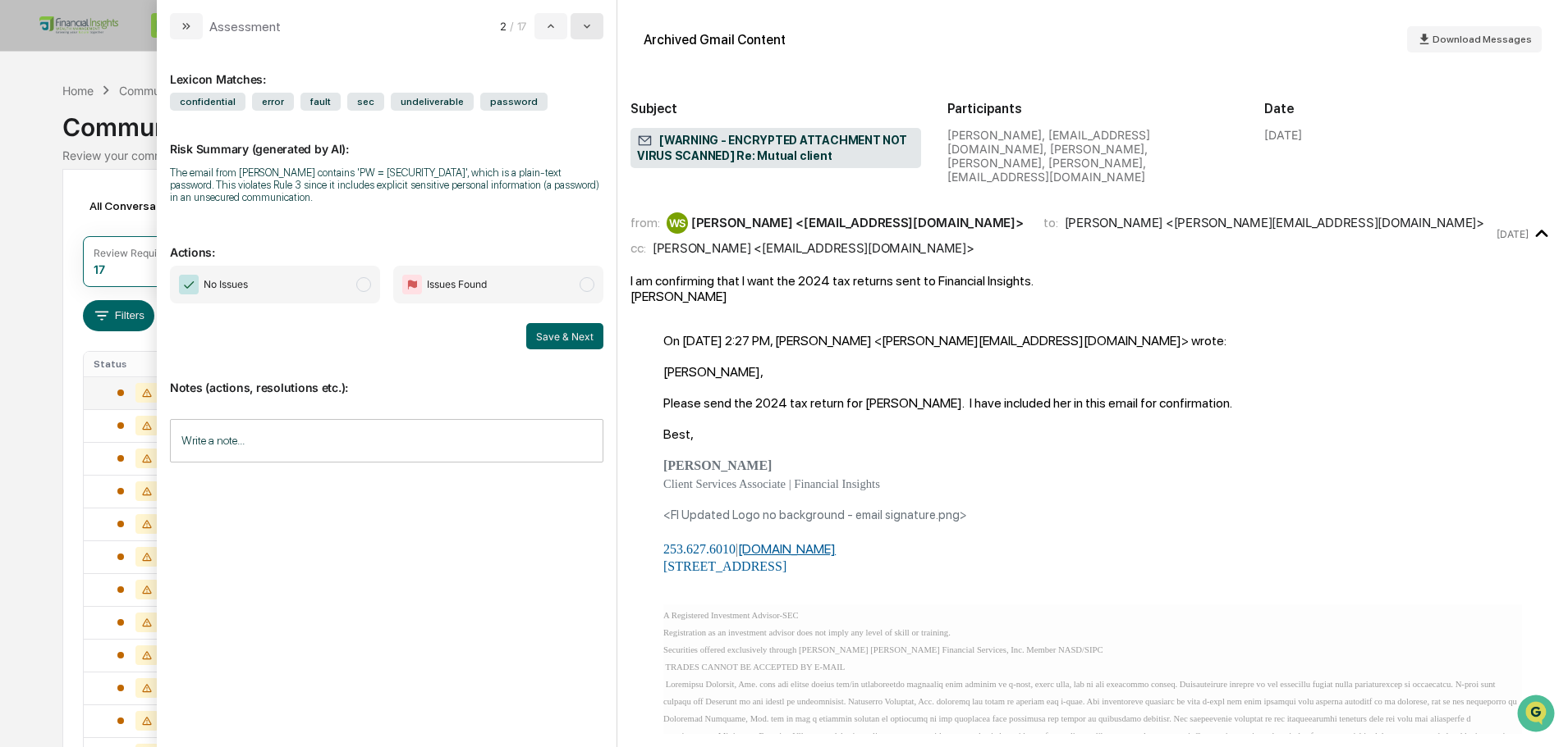
click at [583, 24] on icon "modal" at bounding box center [587, 26] width 13 height 13
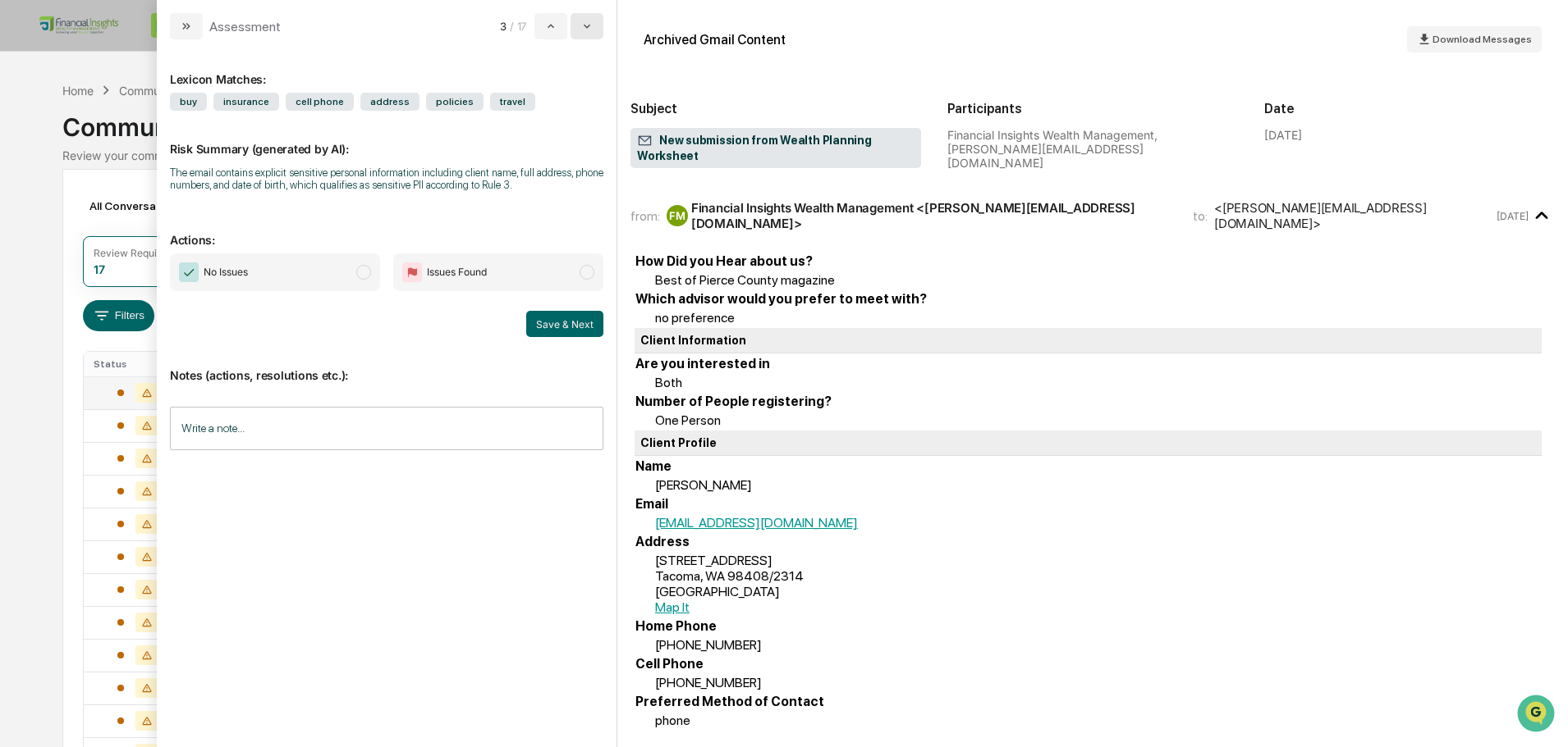
click at [584, 29] on icon "modal" at bounding box center [587, 26] width 13 height 13
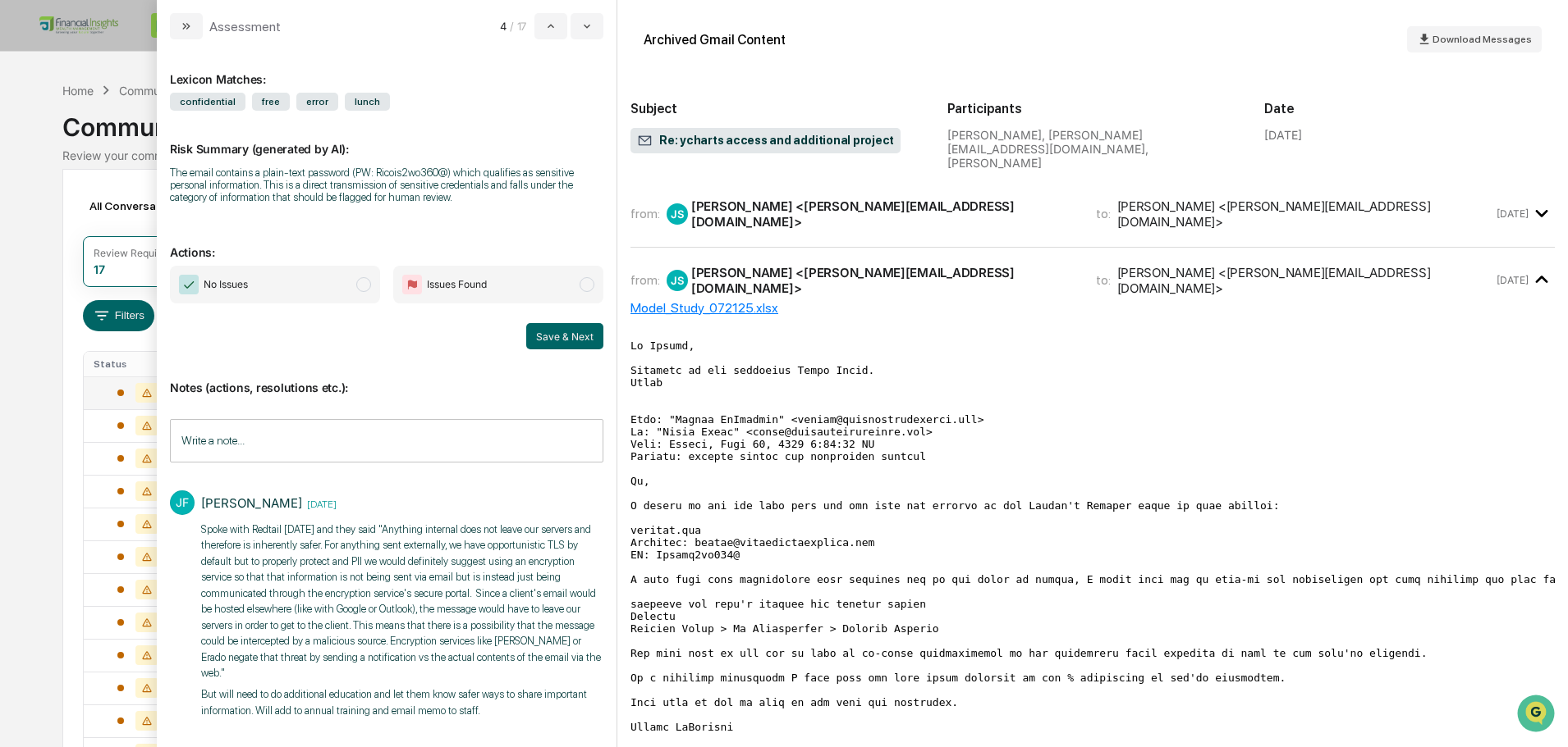
click at [366, 286] on span "modal" at bounding box center [363, 284] width 14 height 14
click at [260, 448] on input "Write a note..." at bounding box center [386, 441] width 433 height 43
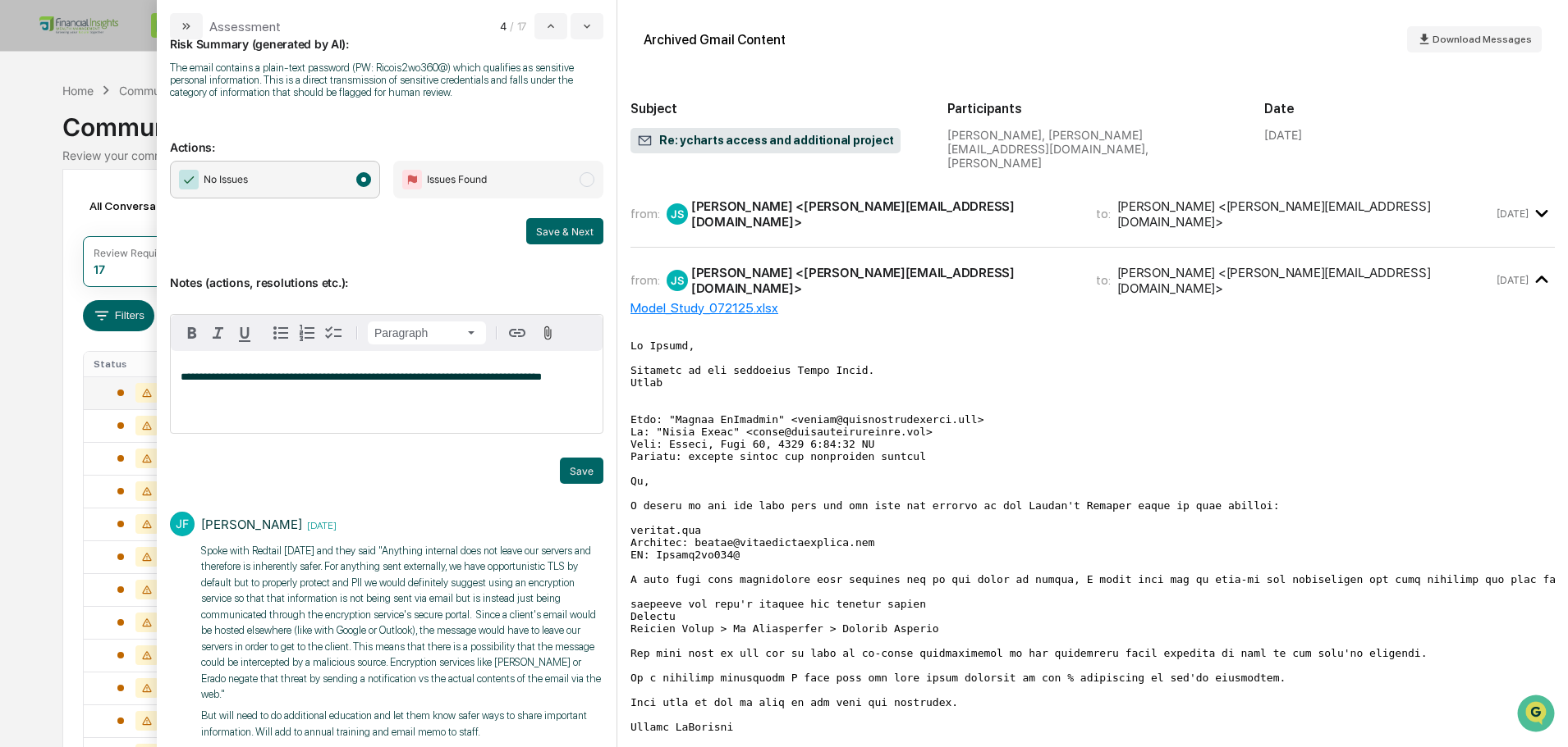
scroll to position [111, 0]
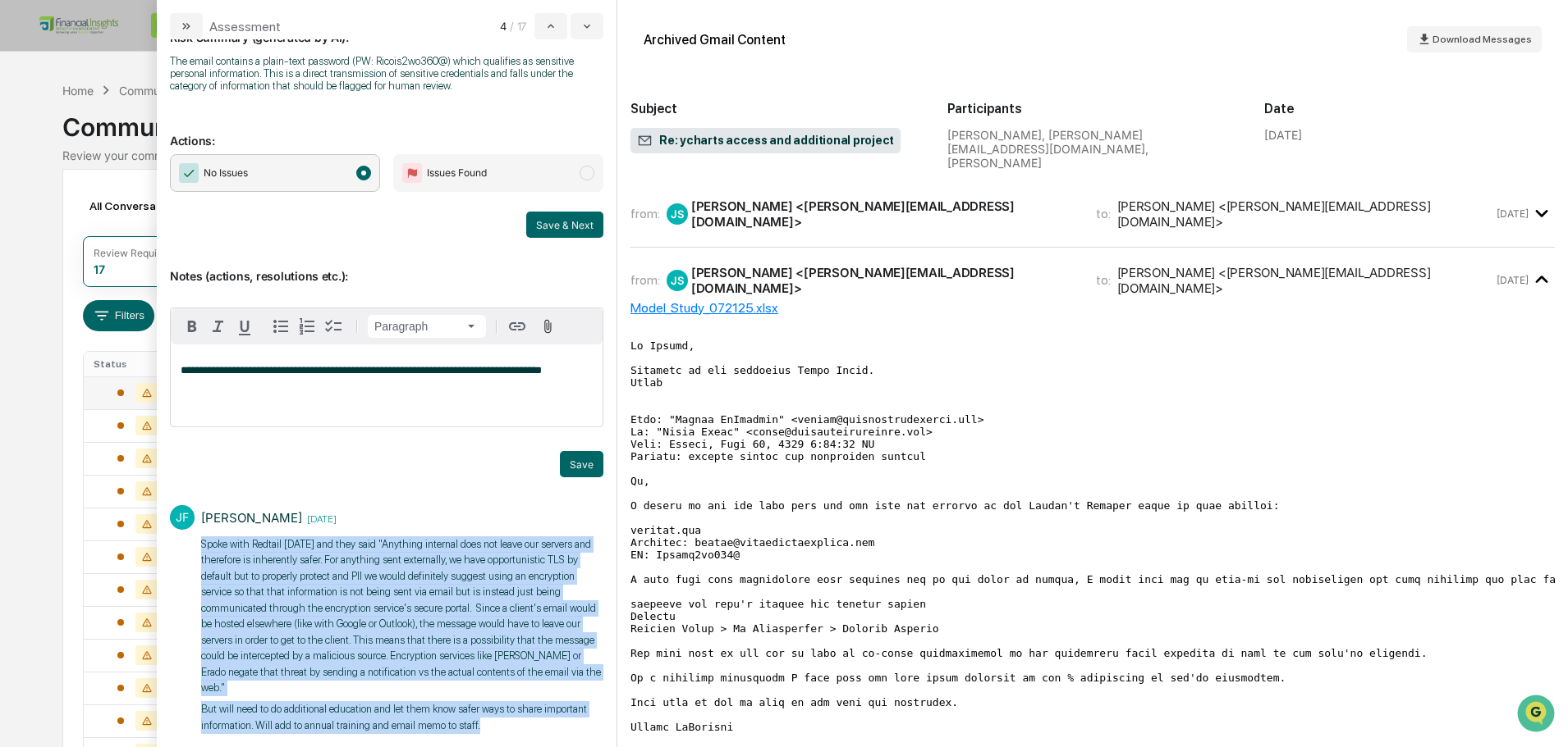
drag, startPoint x: 474, startPoint y: 713, endPoint x: 196, endPoint y: 549, distance: 322.8
click at [196, 549] on div "[PERSON_NAME] [DATE] Spoke with Redtail [DATE] and they said "Anything internal…" at bounding box center [386, 618] width 433 height 242
copy div "Spoke with Redtail [DATE] and they said "Anything internal does not leave our s…"
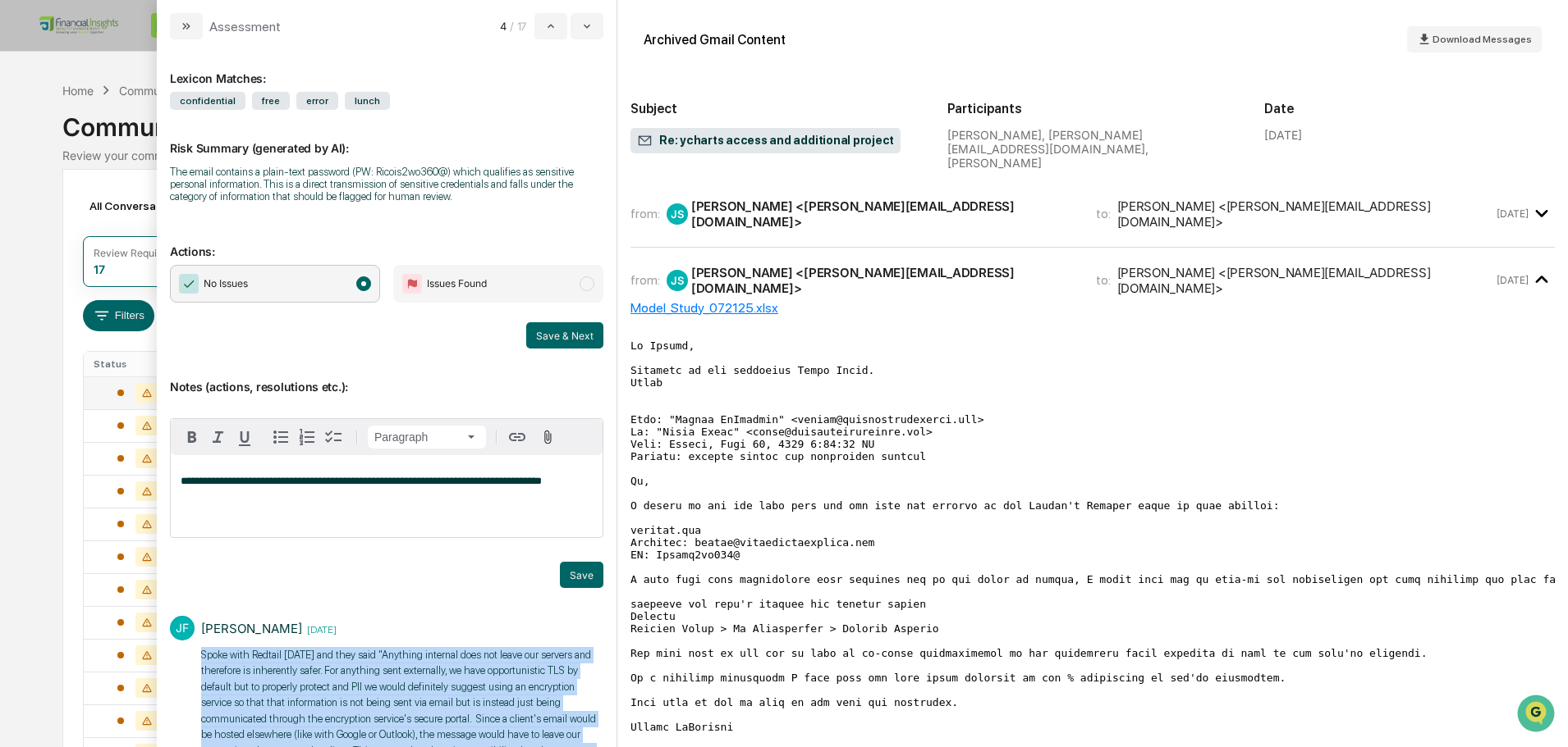
scroll to position [0, 0]
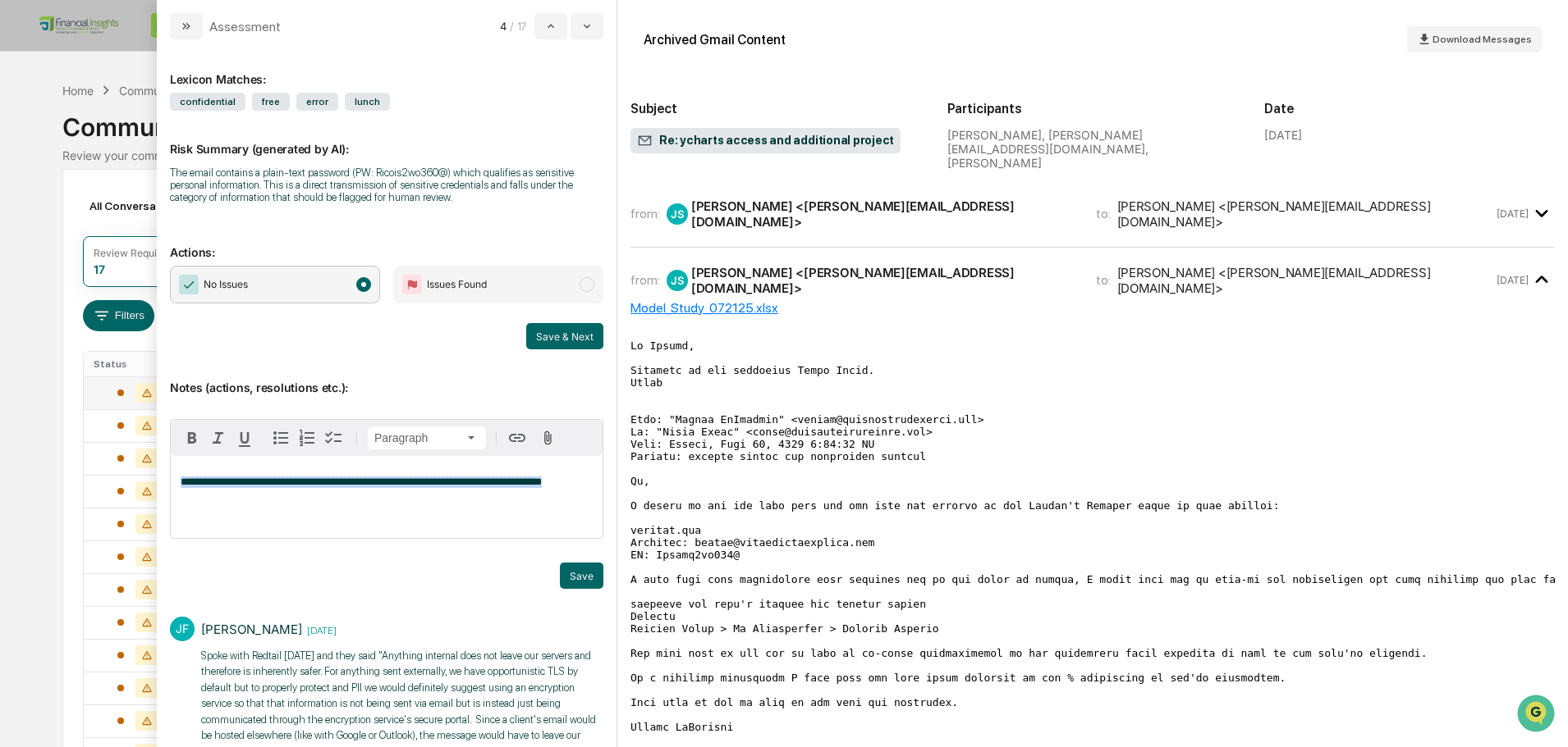
drag, startPoint x: 546, startPoint y: 483, endPoint x: 83, endPoint y: 475, distance: 463.1
click at [83, 475] on body "Calendar Manage Tasks Reviews Approval Management Company People, Data, Setting…" at bounding box center [784, 514] width 1568 height 1028
click at [555, 334] on button "Save & Next" at bounding box center [564, 336] width 77 height 26
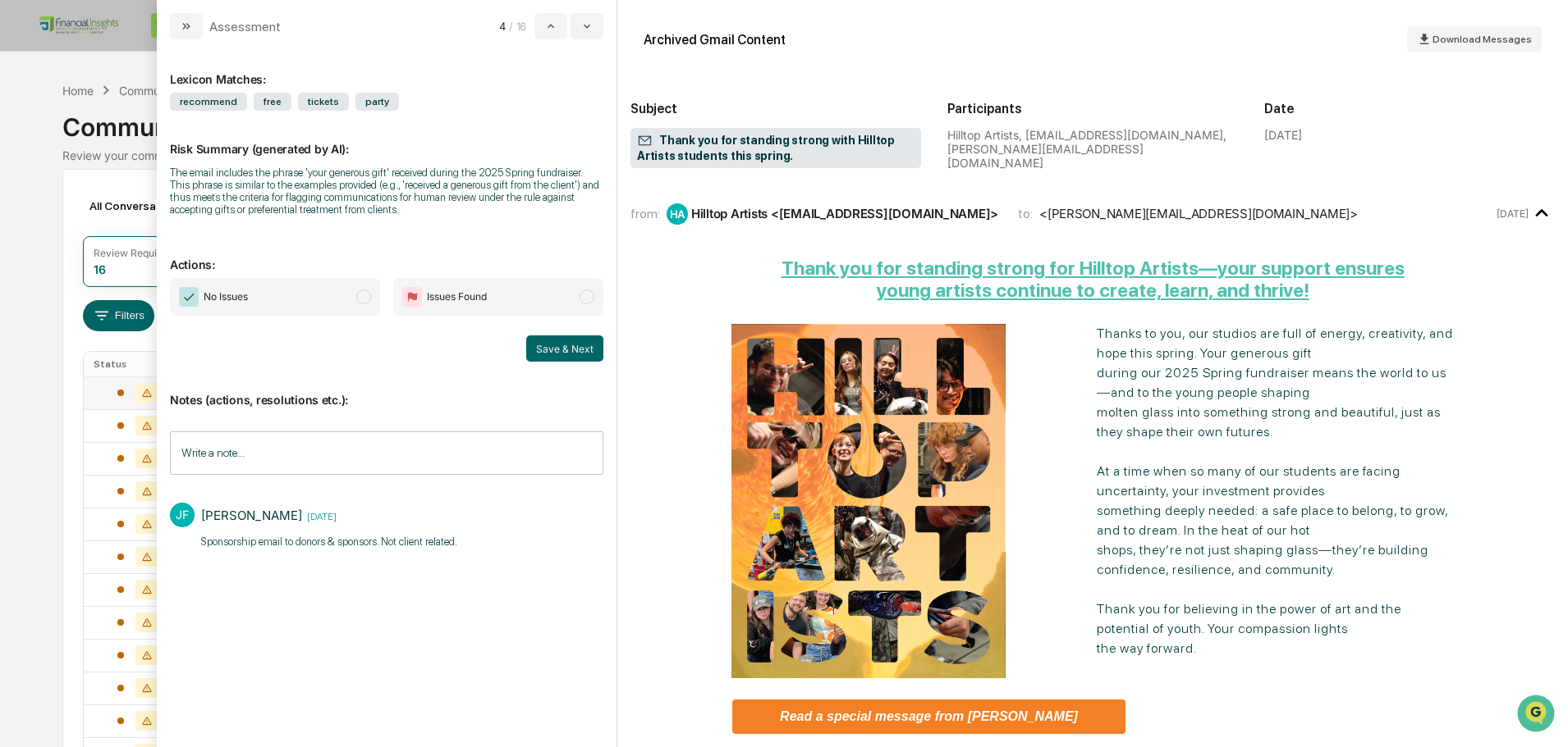
click at [331, 288] on span "No Issues" at bounding box center [275, 297] width 210 height 37
click at [552, 341] on button "Save & Next" at bounding box center [564, 348] width 77 height 26
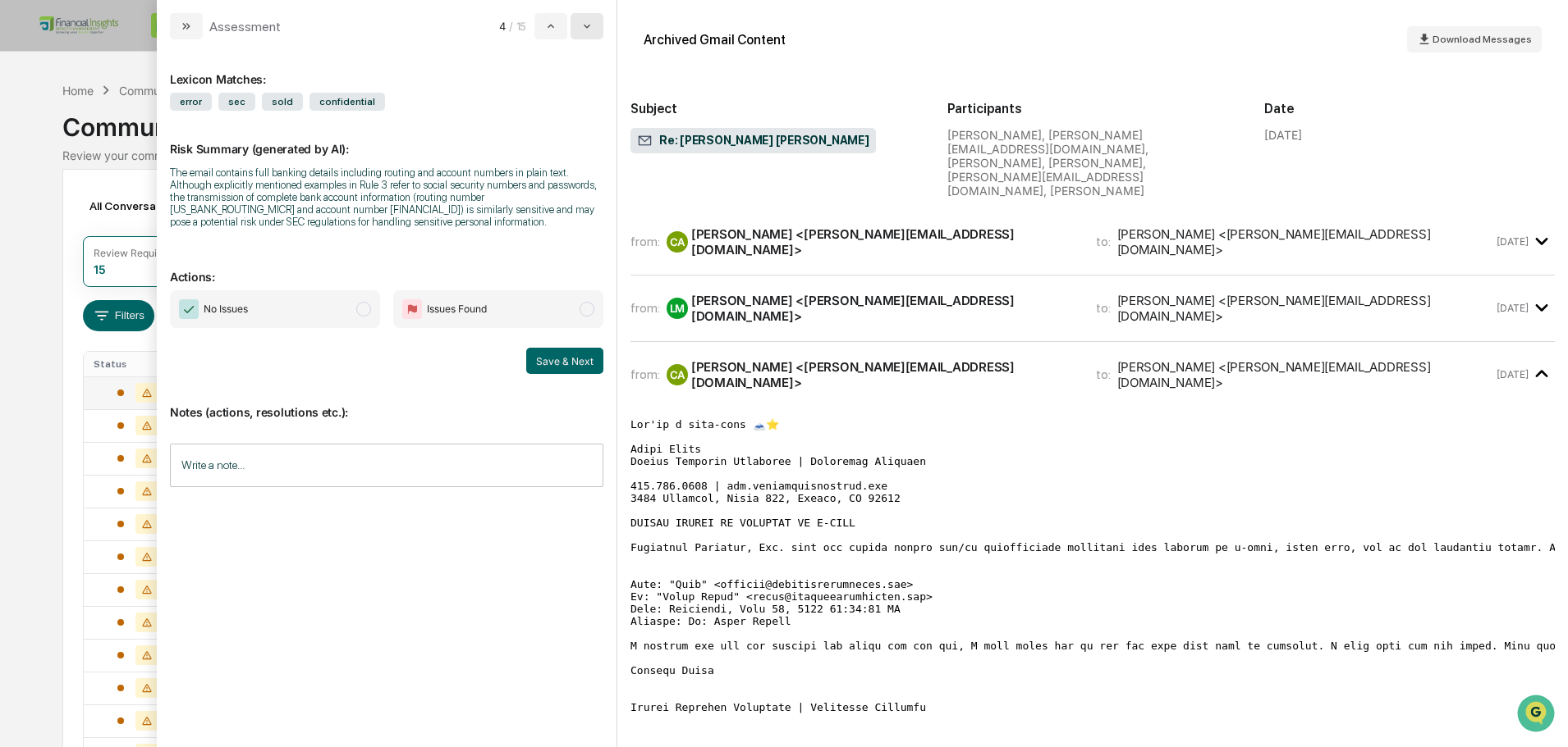
click at [597, 26] on button "modal" at bounding box center [587, 26] width 33 height 26
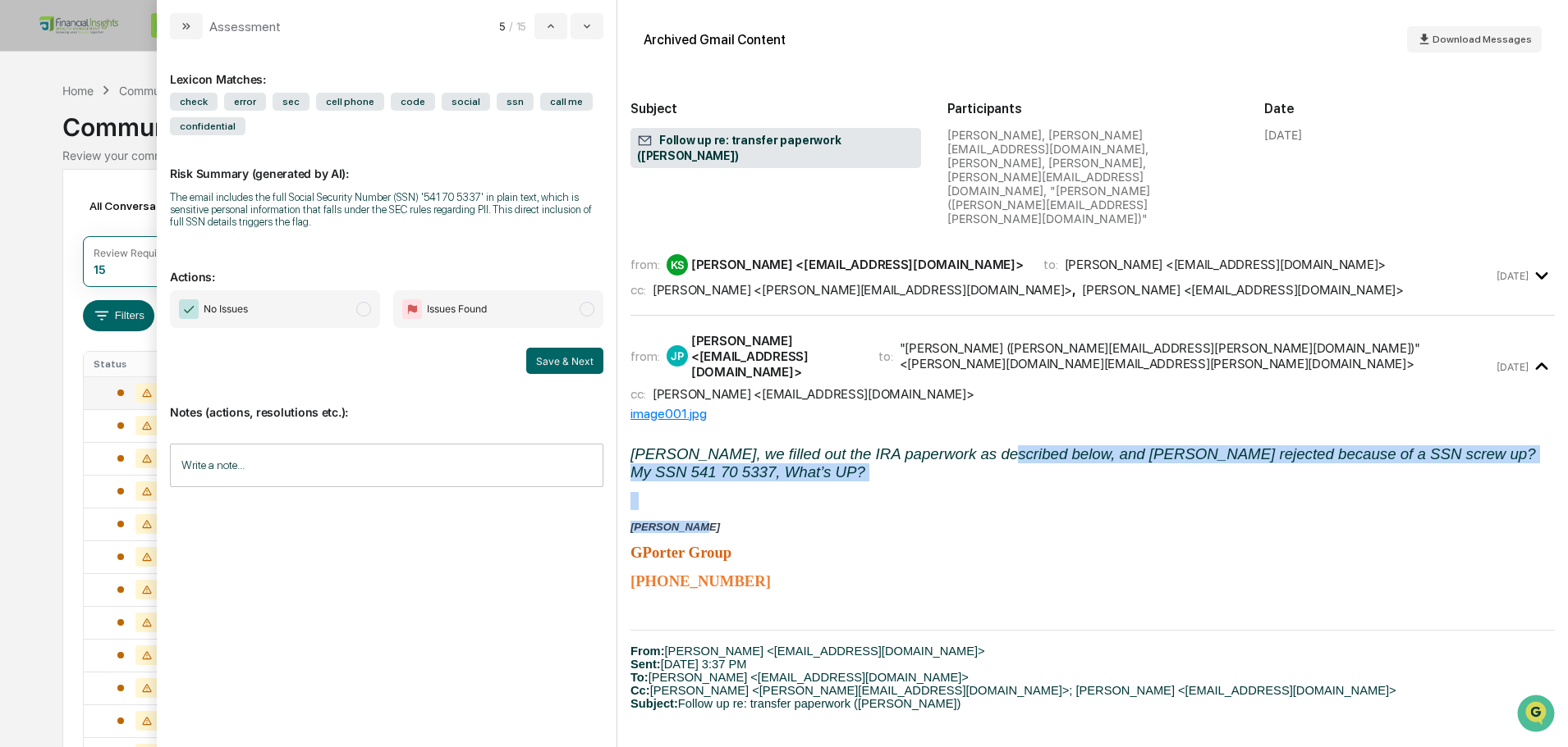
drag, startPoint x: 926, startPoint y: 361, endPoint x: 999, endPoint y: 447, distance: 112.8
drag, startPoint x: 1209, startPoint y: 436, endPoint x: 1259, endPoint y: 427, distance: 50.8
click at [1210, 521] on p "[PERSON_NAME]" at bounding box center [1093, 527] width 924 height 12
click at [1296, 493] on p "modal" at bounding box center [1093, 501] width 924 height 18
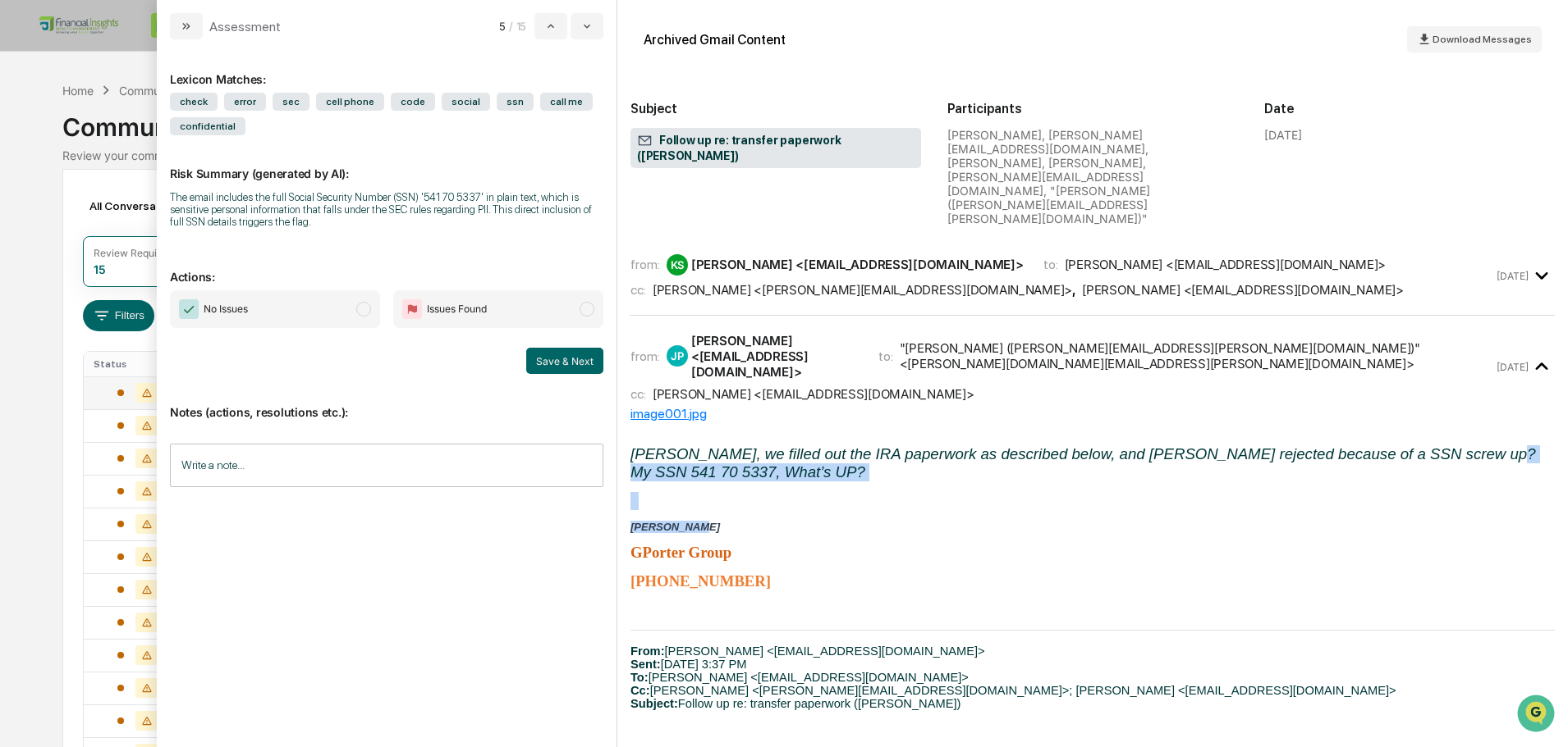
drag, startPoint x: 1333, startPoint y: 362, endPoint x: 1333, endPoint y: 428, distance: 66.0
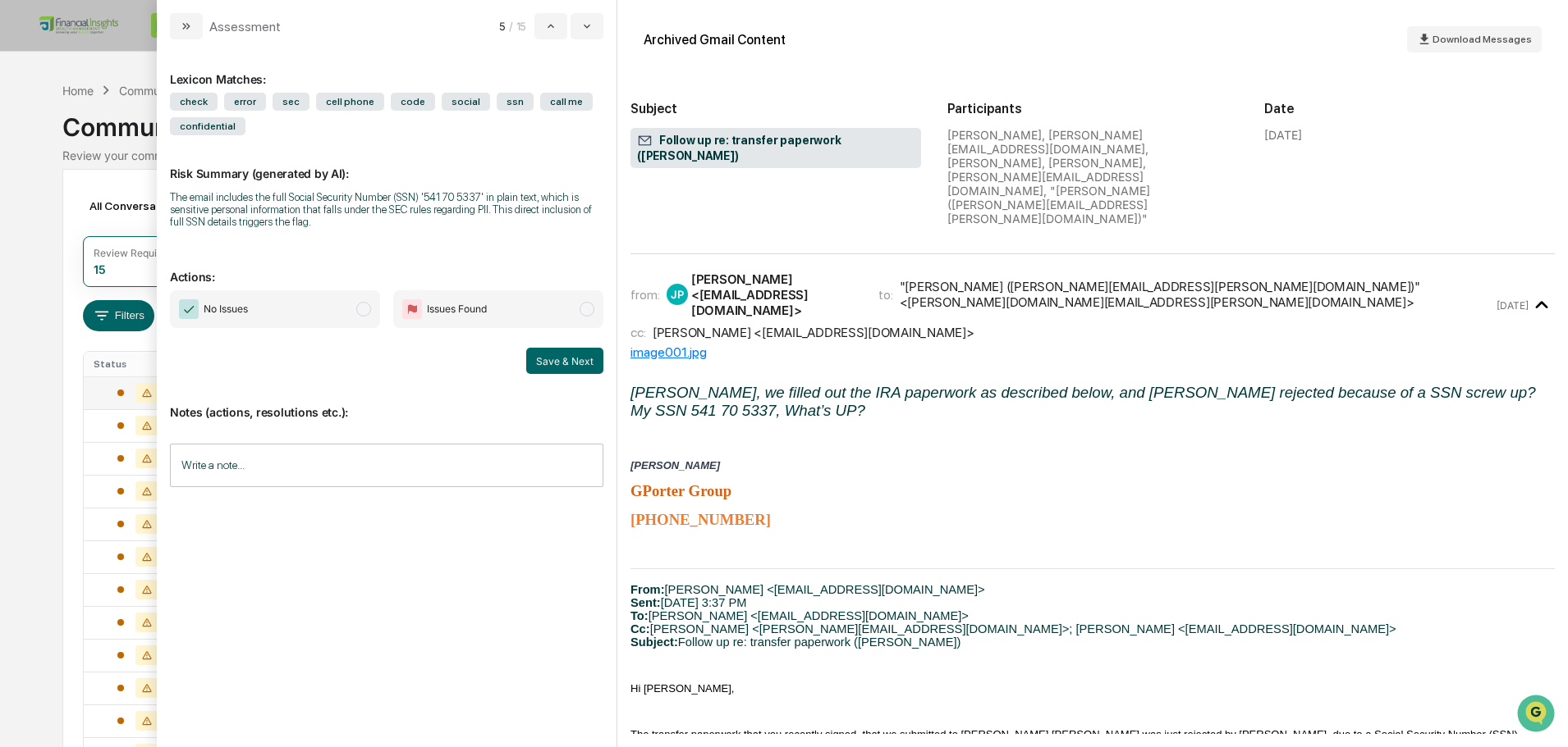
scroll to position [164, 0]
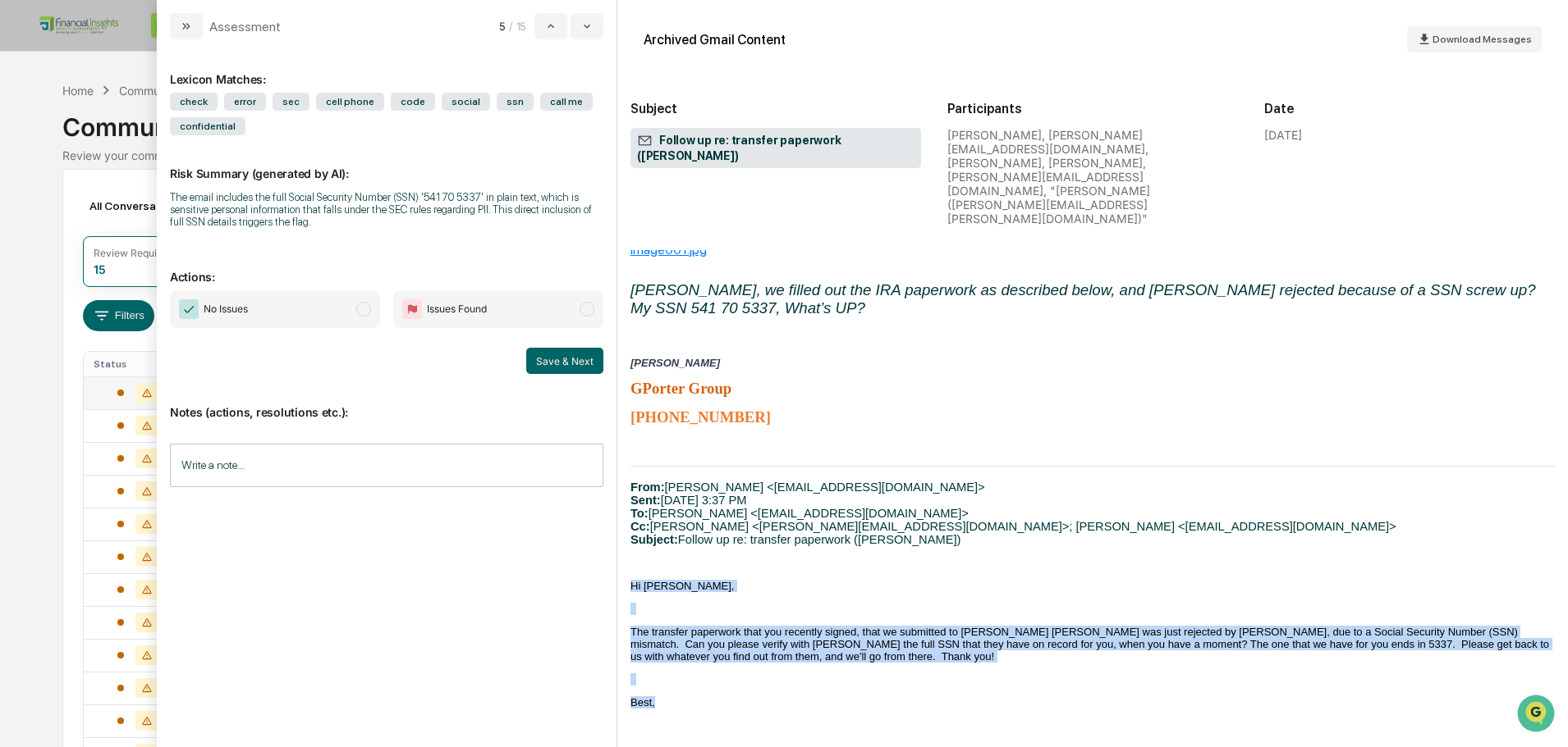
drag, startPoint x: 973, startPoint y: 614, endPoint x: 976, endPoint y: 488, distance: 126.0
click at [976, 557] on p "modal" at bounding box center [1093, 563] width 924 height 12
drag, startPoint x: 1070, startPoint y: 488, endPoint x: 936, endPoint y: 687, distance: 239.9
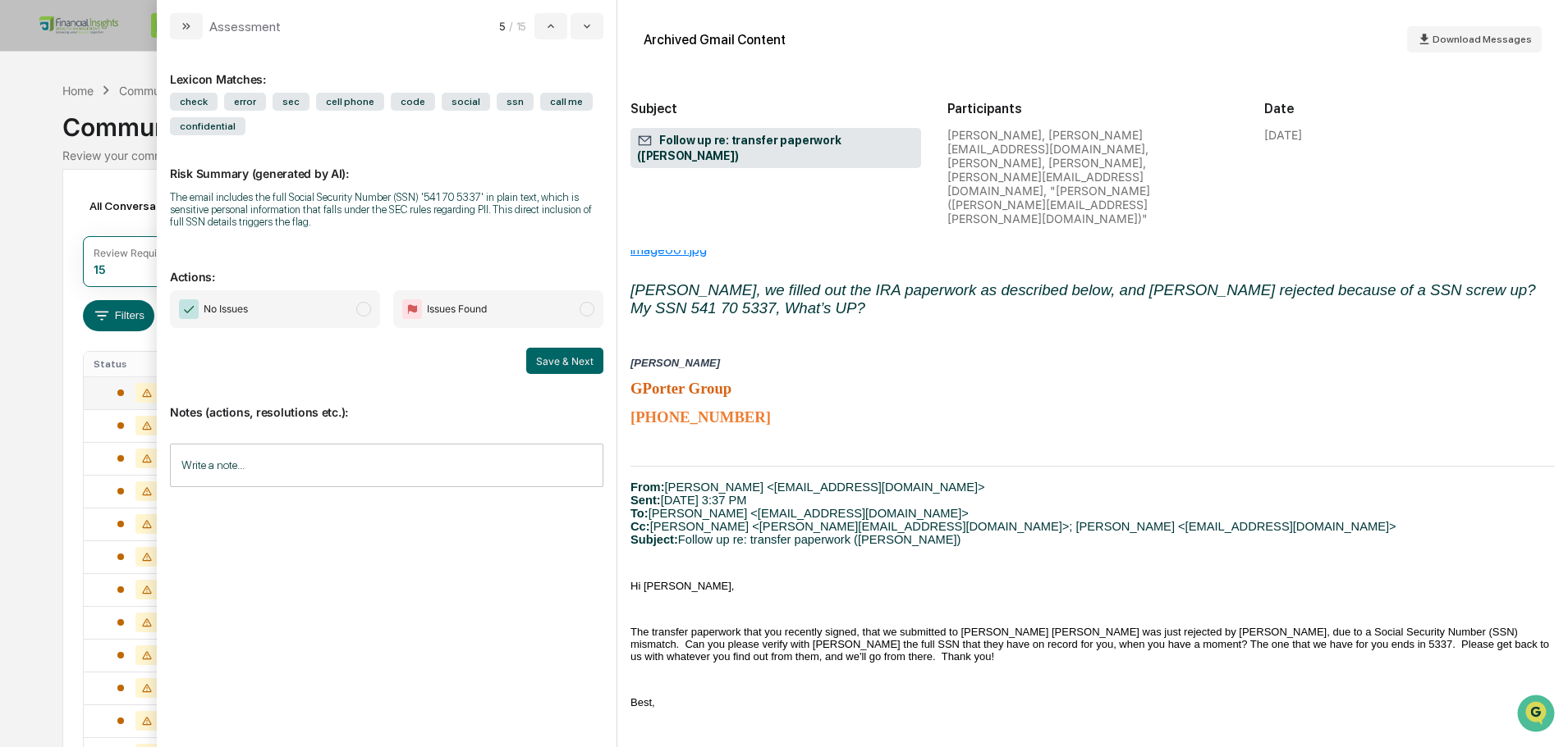
scroll to position [0, 0]
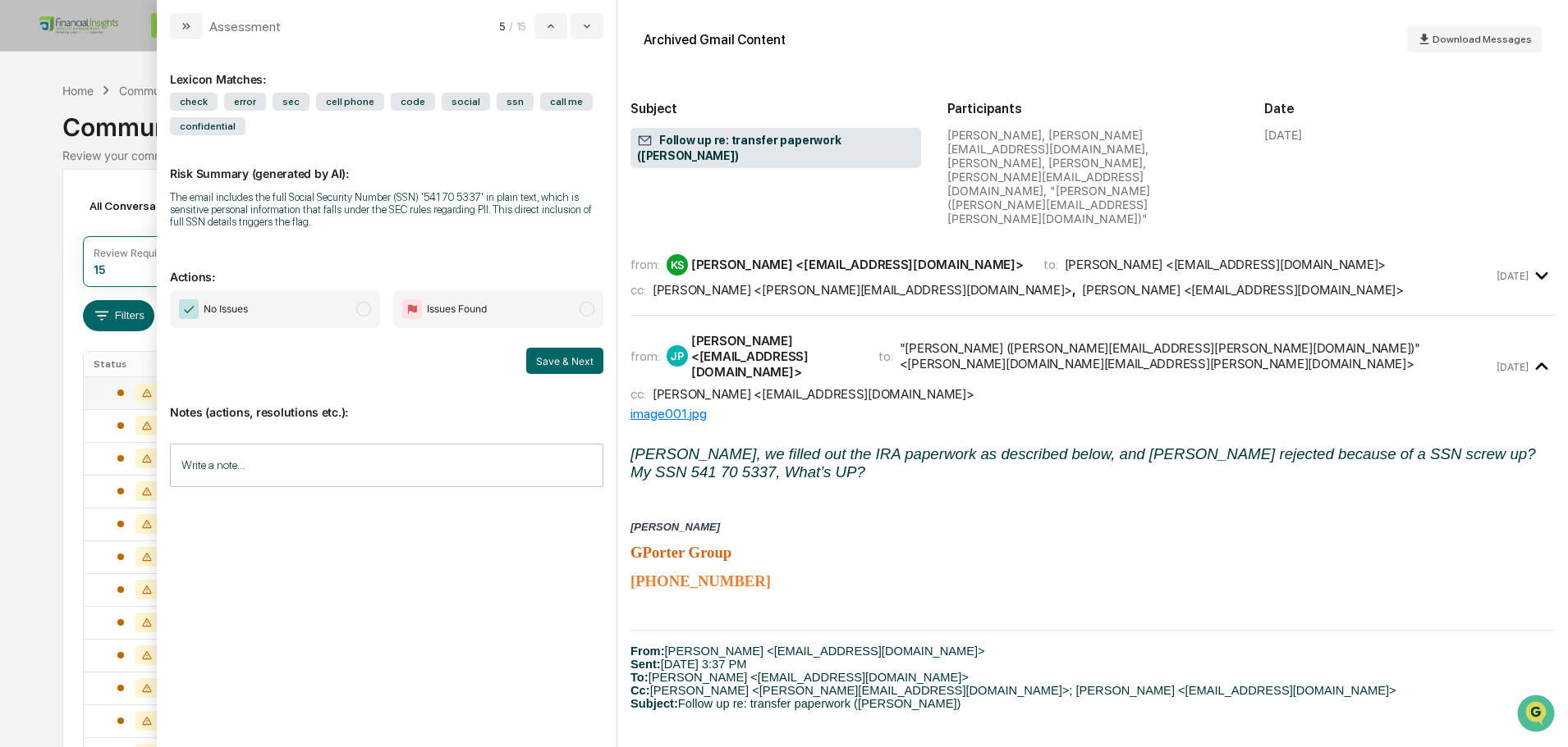
click at [768, 282] on div "[PERSON_NAME] <[PERSON_NAME][EMAIL_ADDRESS][DOMAIN_NAME]>" at bounding box center [862, 290] width 420 height 15
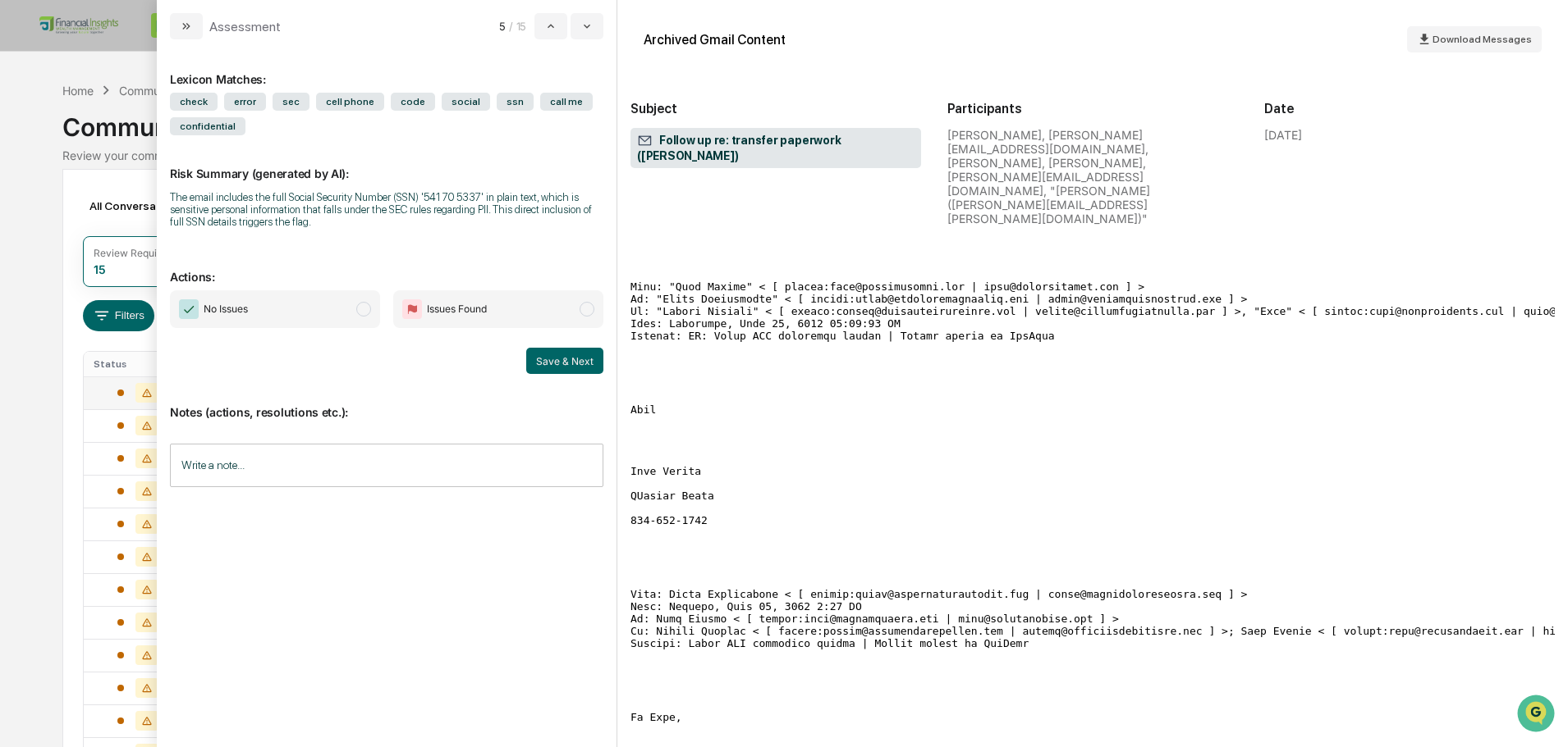
scroll to position [1969, 0]
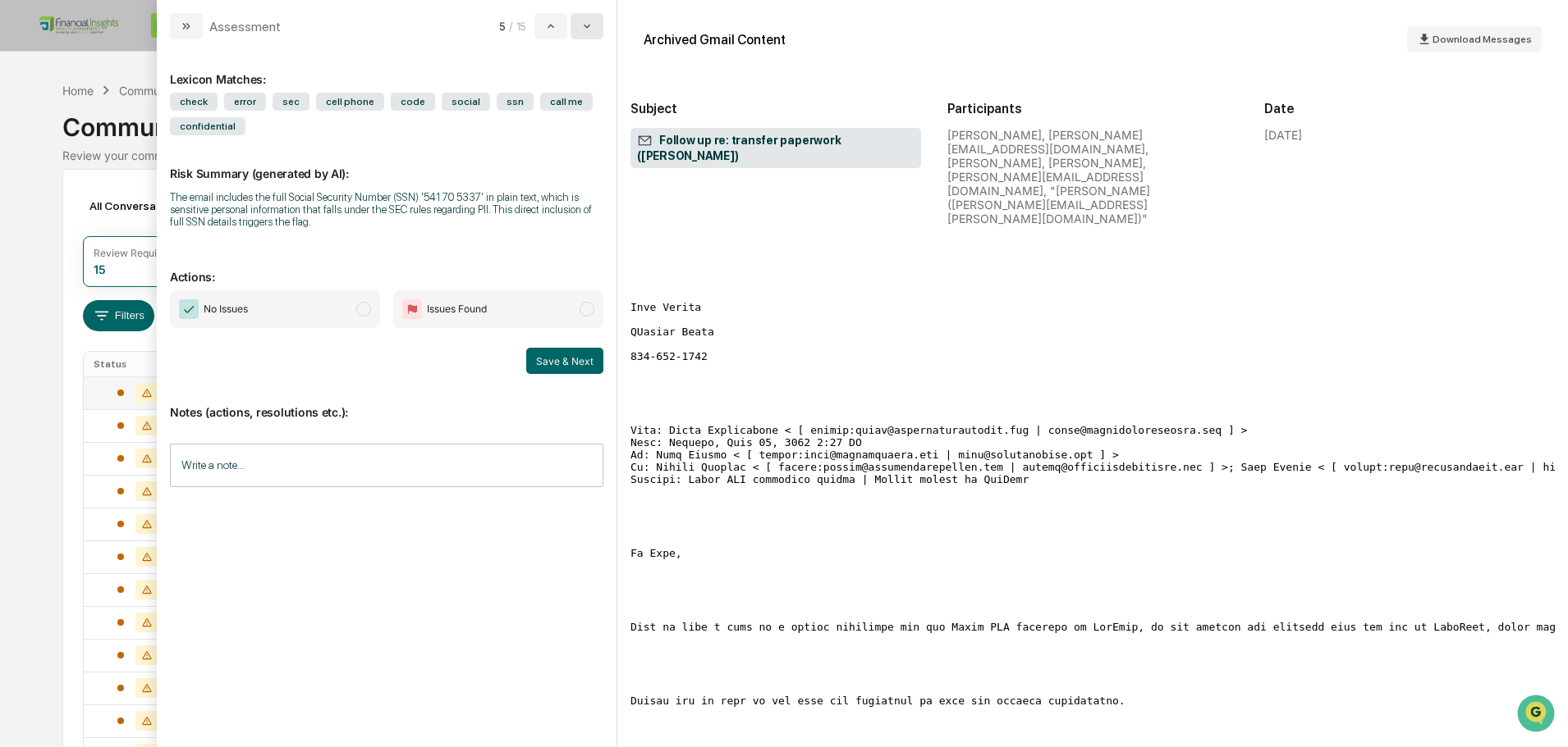
click at [591, 28] on icon "modal" at bounding box center [587, 26] width 13 height 13
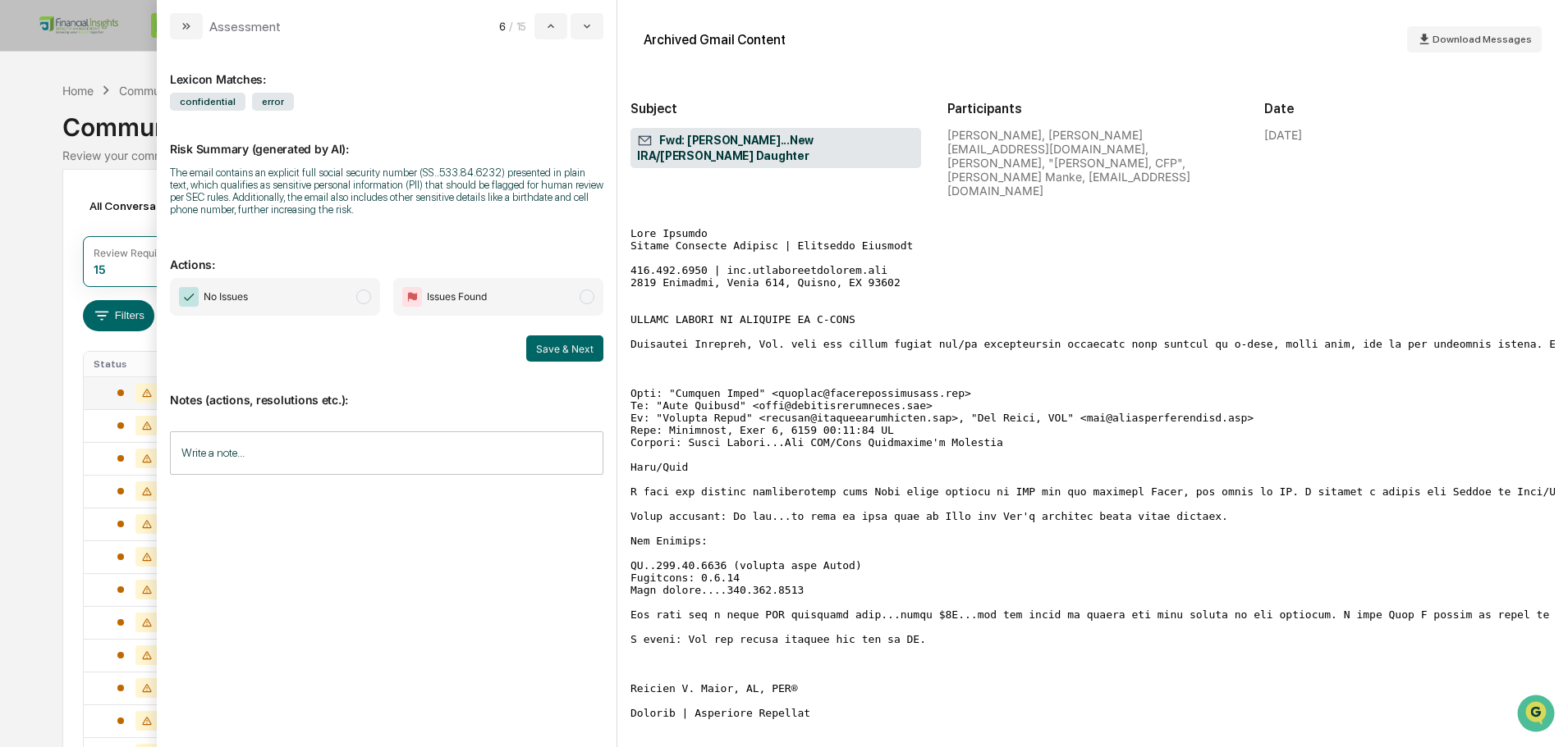
scroll to position [164, 0]
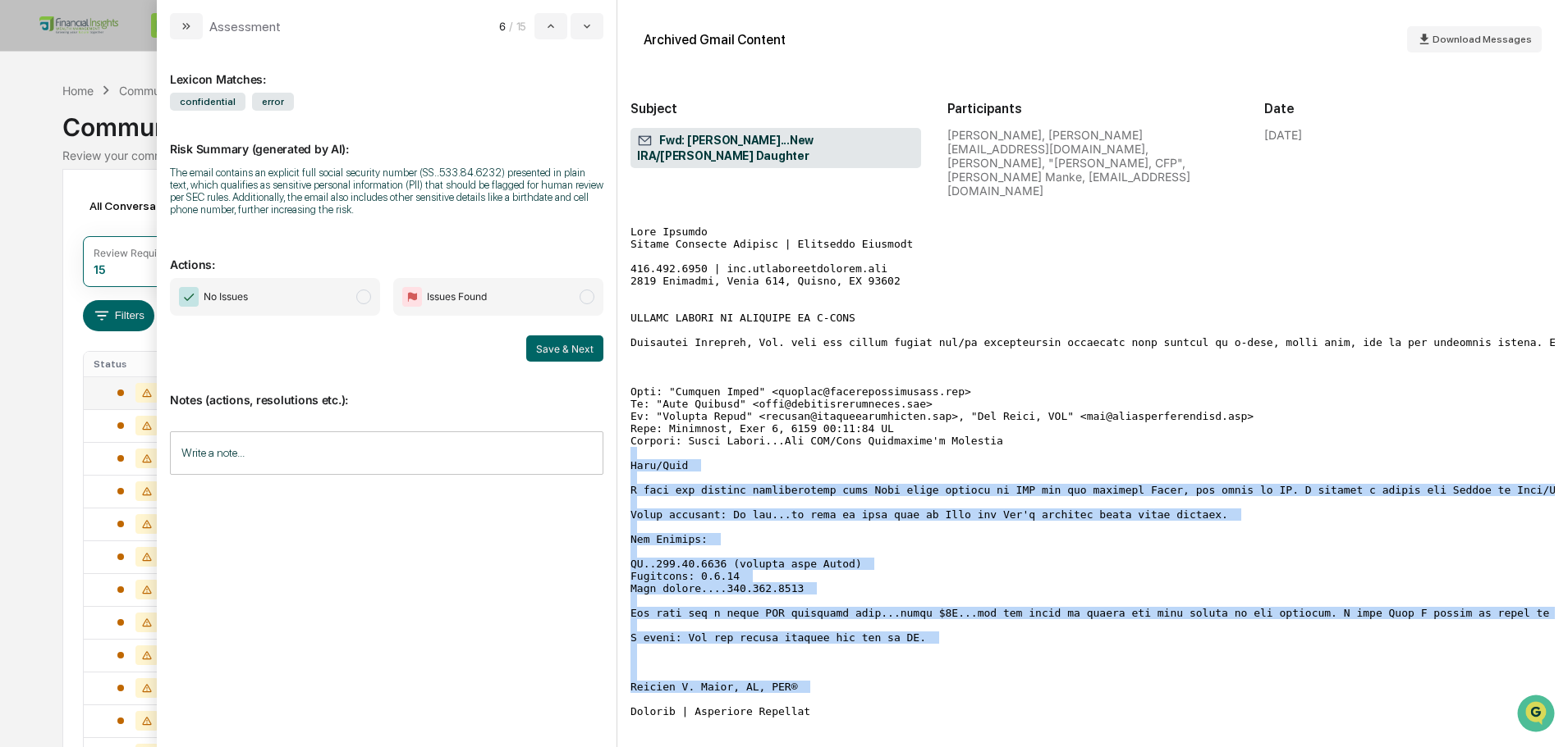
drag, startPoint x: 1188, startPoint y: 410, endPoint x: 1048, endPoint y: 659, distance: 285.7
click at [1048, 659] on pre "modal" at bounding box center [1093, 619] width 924 height 788
click at [1051, 647] on pre "modal" at bounding box center [1093, 619] width 924 height 788
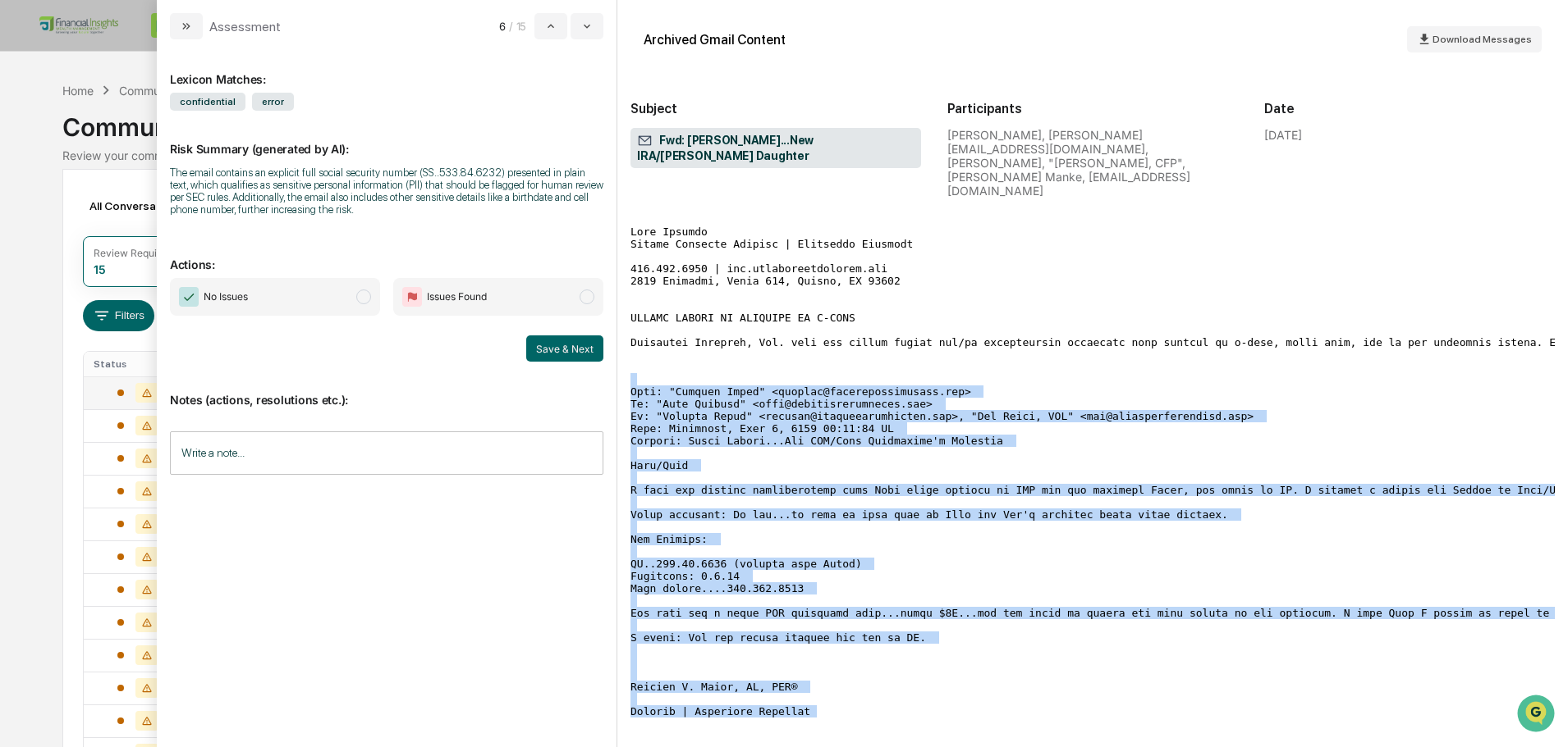
drag, startPoint x: 769, startPoint y: 338, endPoint x: 850, endPoint y: 668, distance: 339.8
click at [849, 668] on pre "modal" at bounding box center [1093, 619] width 924 height 788
click at [851, 666] on pre "modal" at bounding box center [1093, 619] width 924 height 788
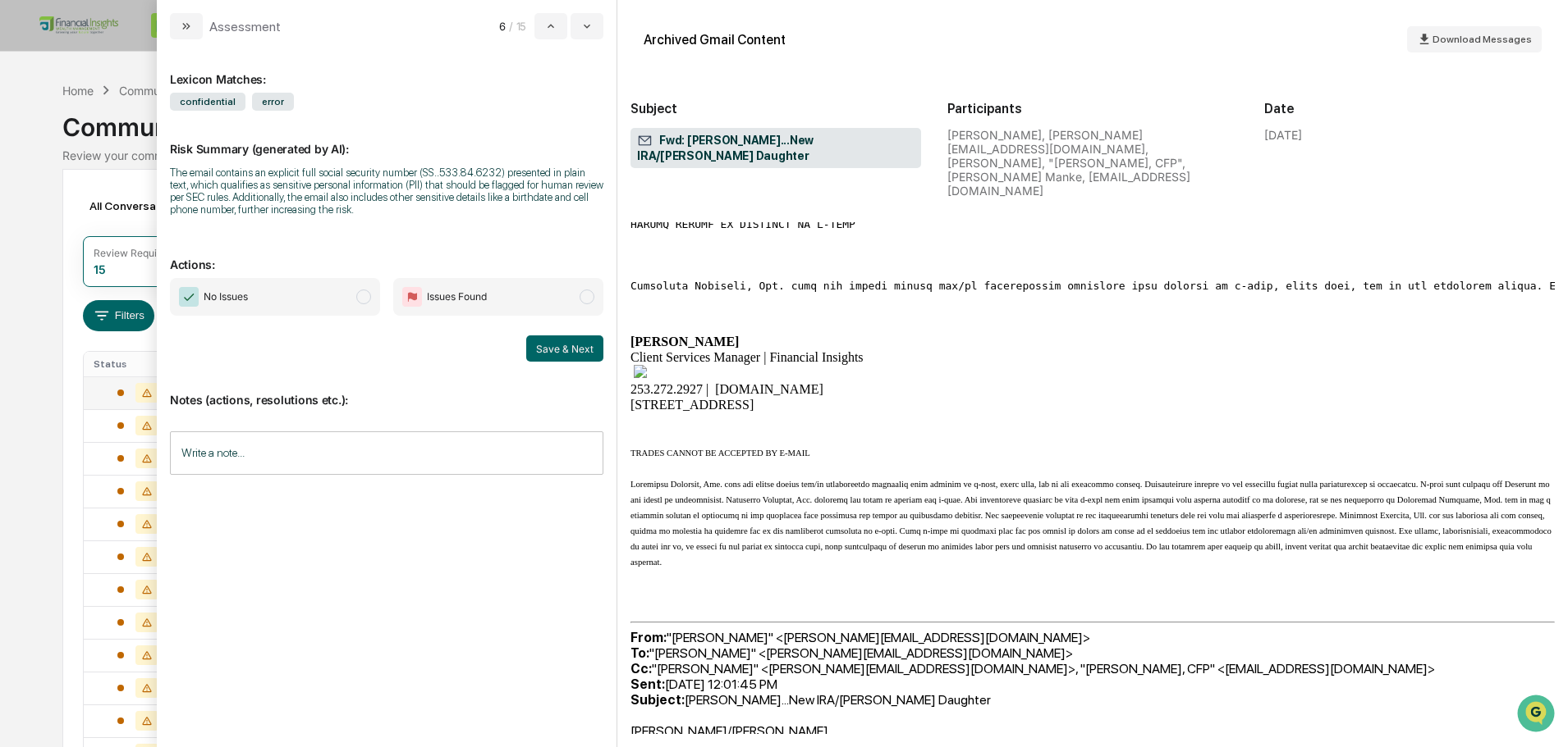
scroll to position [903, 0]
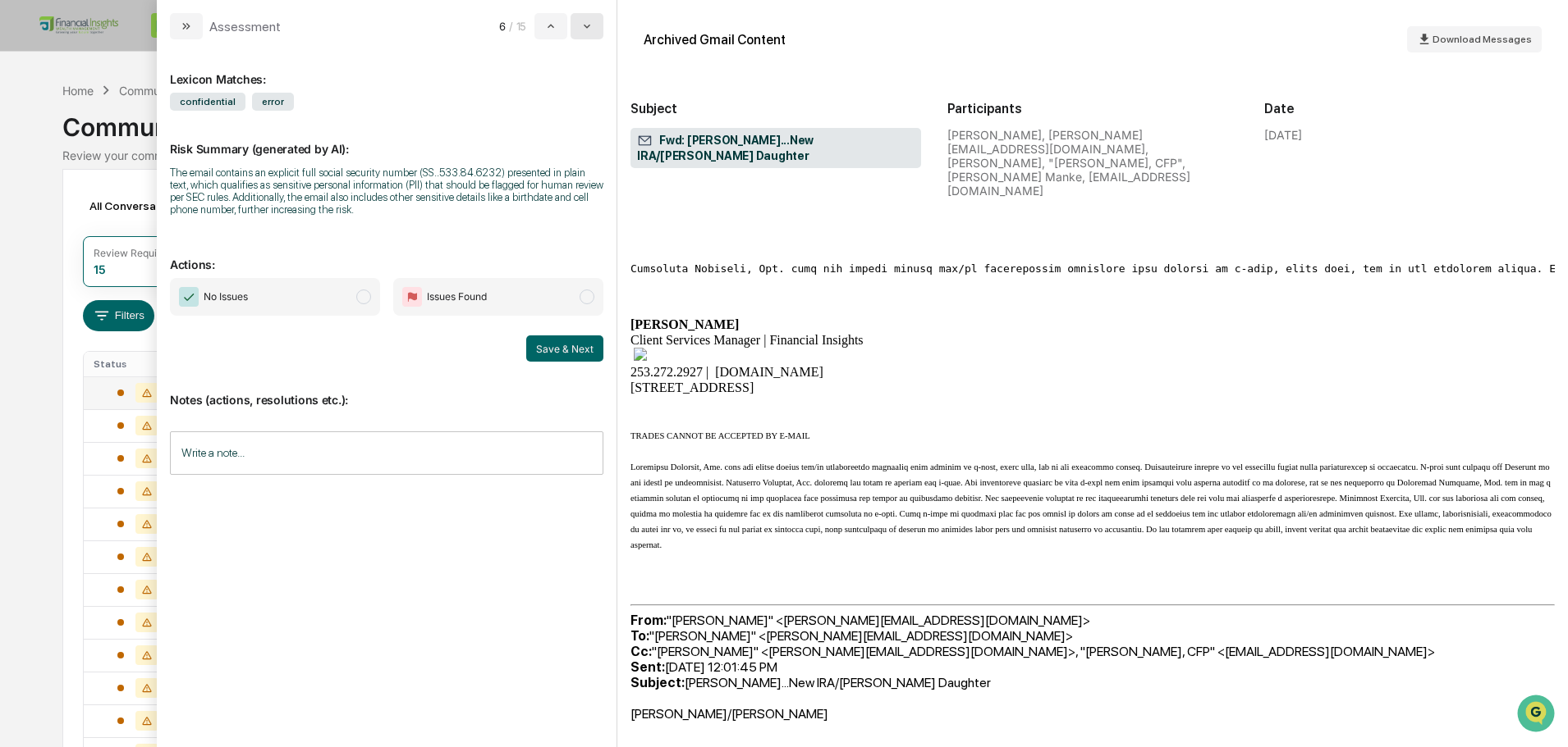
click at [586, 26] on icon "modal" at bounding box center [587, 26] width 7 height 4
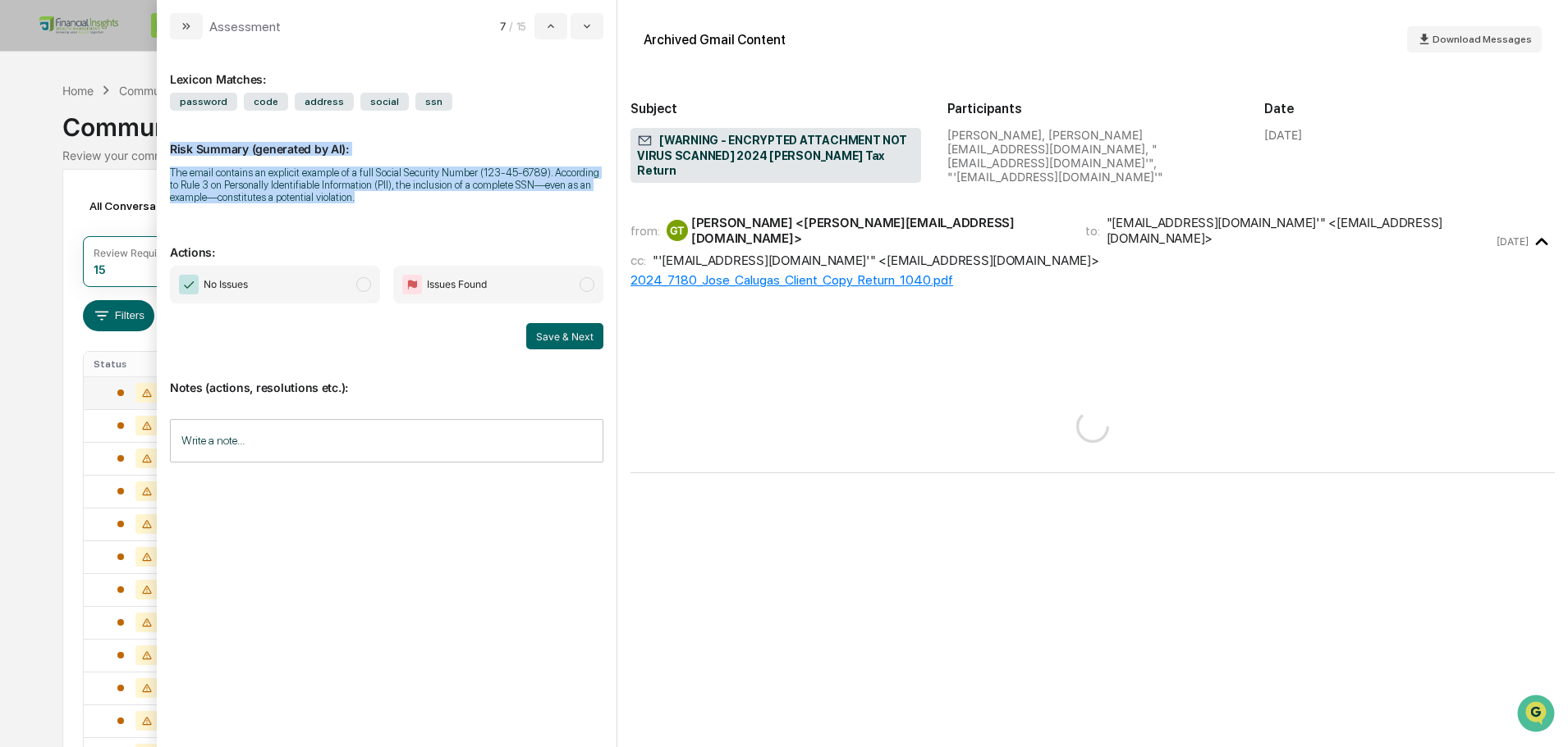
drag, startPoint x: 409, startPoint y: 208, endPoint x: 172, endPoint y: 150, distance: 244.0
click at [172, 150] on div "Risk Summary (generated by AI): The email contains an explicit example of a ful…" at bounding box center [386, 162] width 433 height 103
click at [172, 150] on p "Risk Summary (generated by AI):" at bounding box center [386, 140] width 433 height 34
drag, startPoint x: 402, startPoint y: 200, endPoint x: 170, endPoint y: 154, distance: 236.5
click at [170, 154] on div "Risk Summary (generated by AI): The email contains an explicit example of a ful…" at bounding box center [386, 162] width 433 height 103
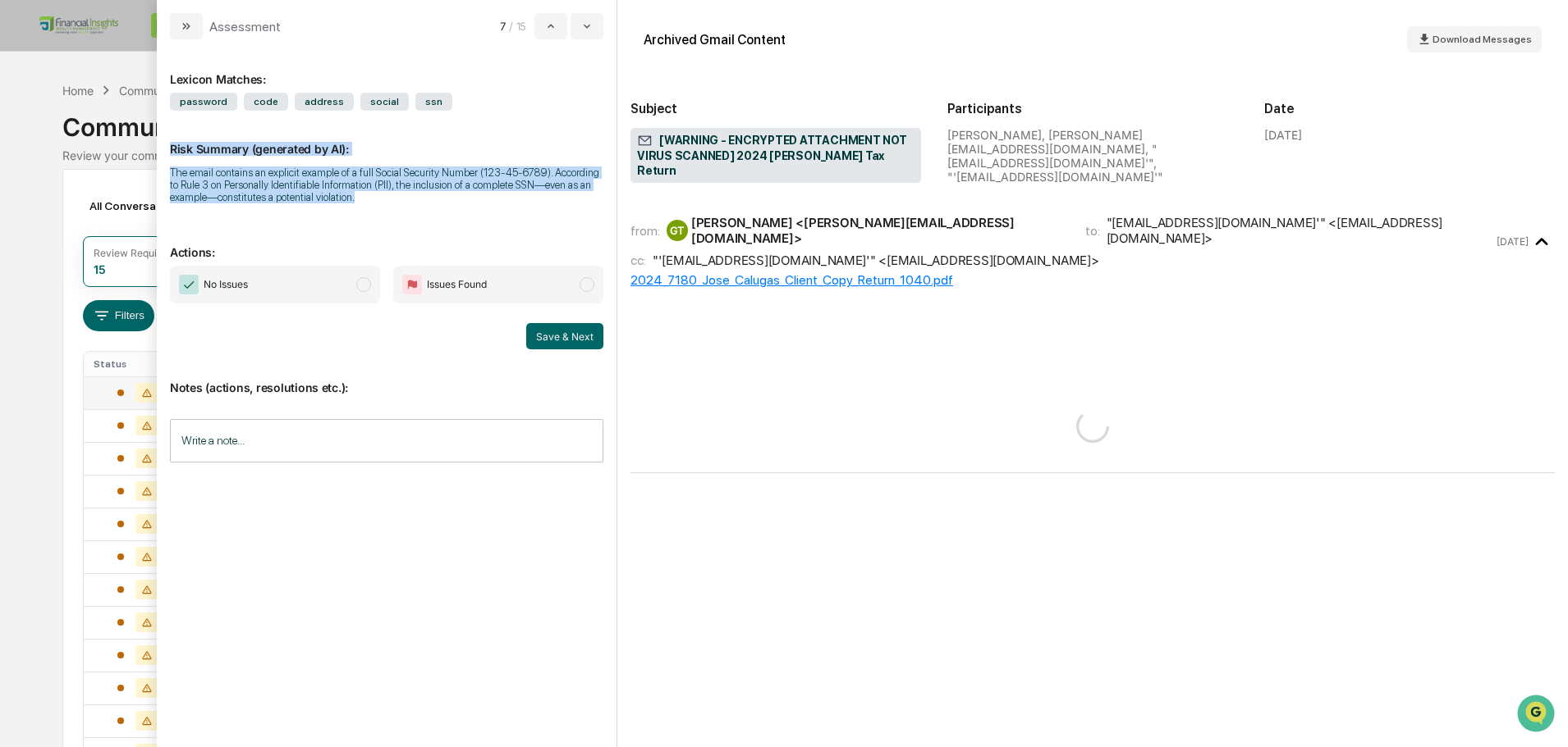
click at [458, 195] on div "The email contains an explicit example of a full Social Security Number (123-45…" at bounding box center [386, 185] width 433 height 37
